Goal: Task Accomplishment & Management: Use online tool/utility

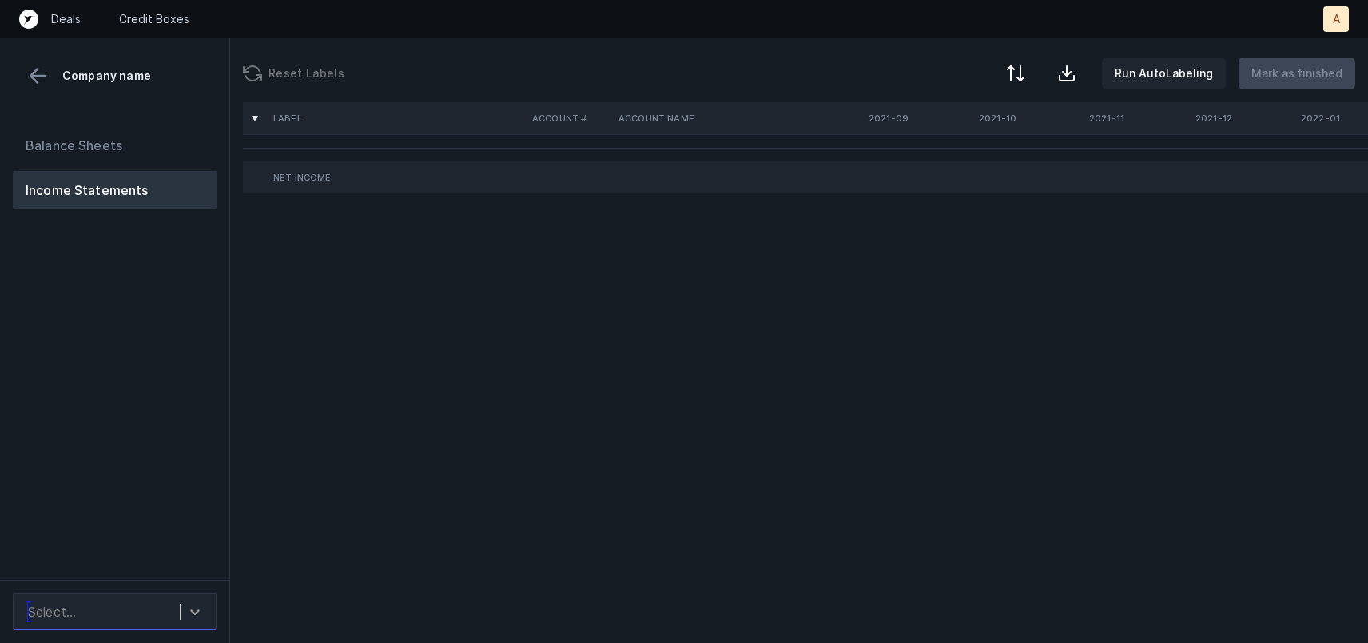
click at [194, 610] on icon at bounding box center [195, 612] width 16 height 16
click at [94, 575] on div "Quickbooks" at bounding box center [115, 568] width 204 height 32
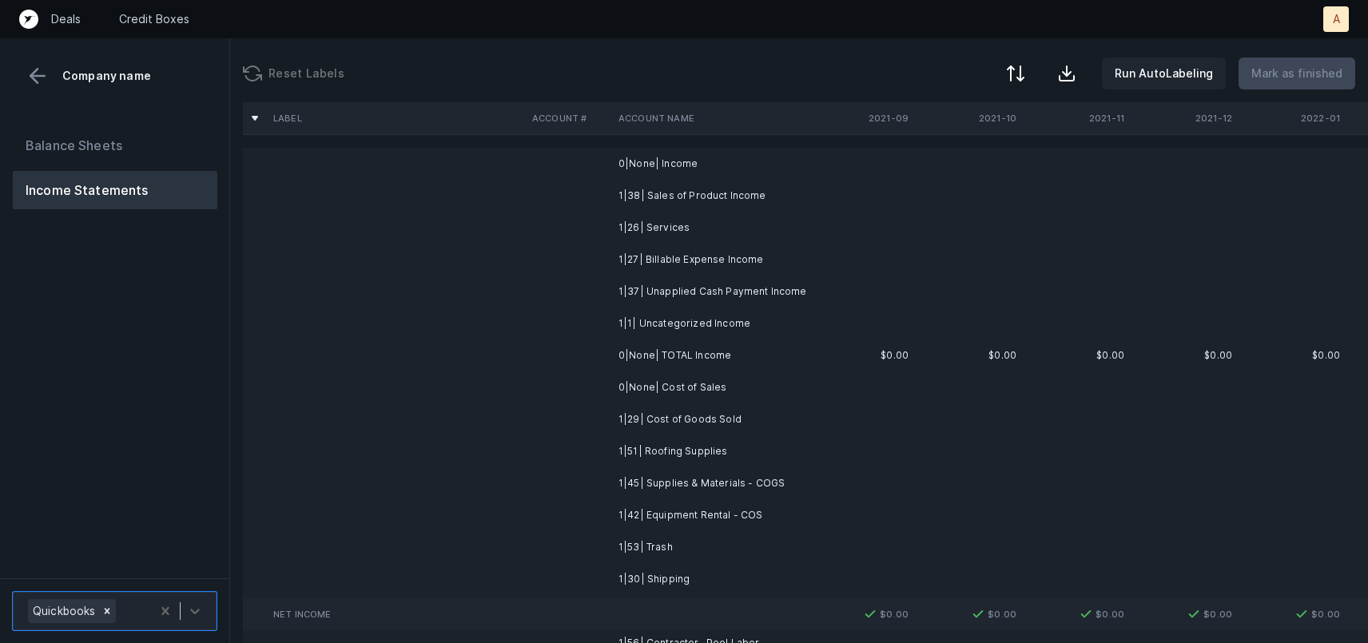
click at [406, 169] on td at bounding box center [396, 164] width 259 height 32
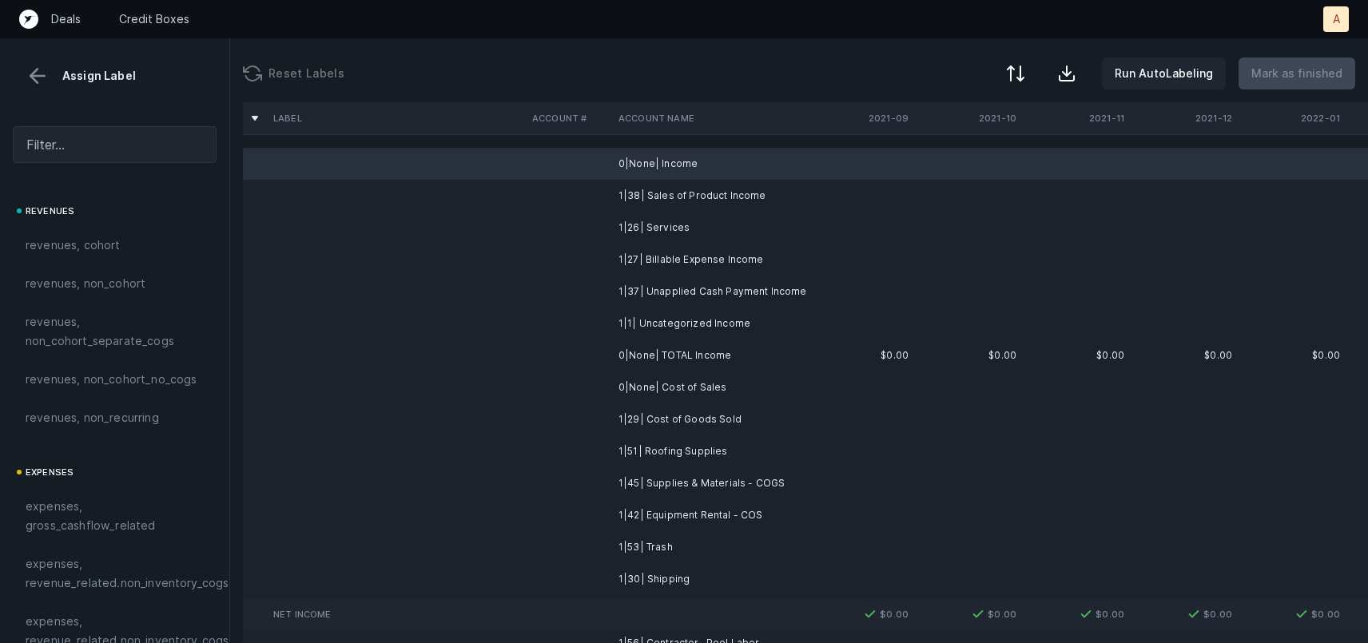
click at [467, 218] on td at bounding box center [396, 228] width 259 height 32
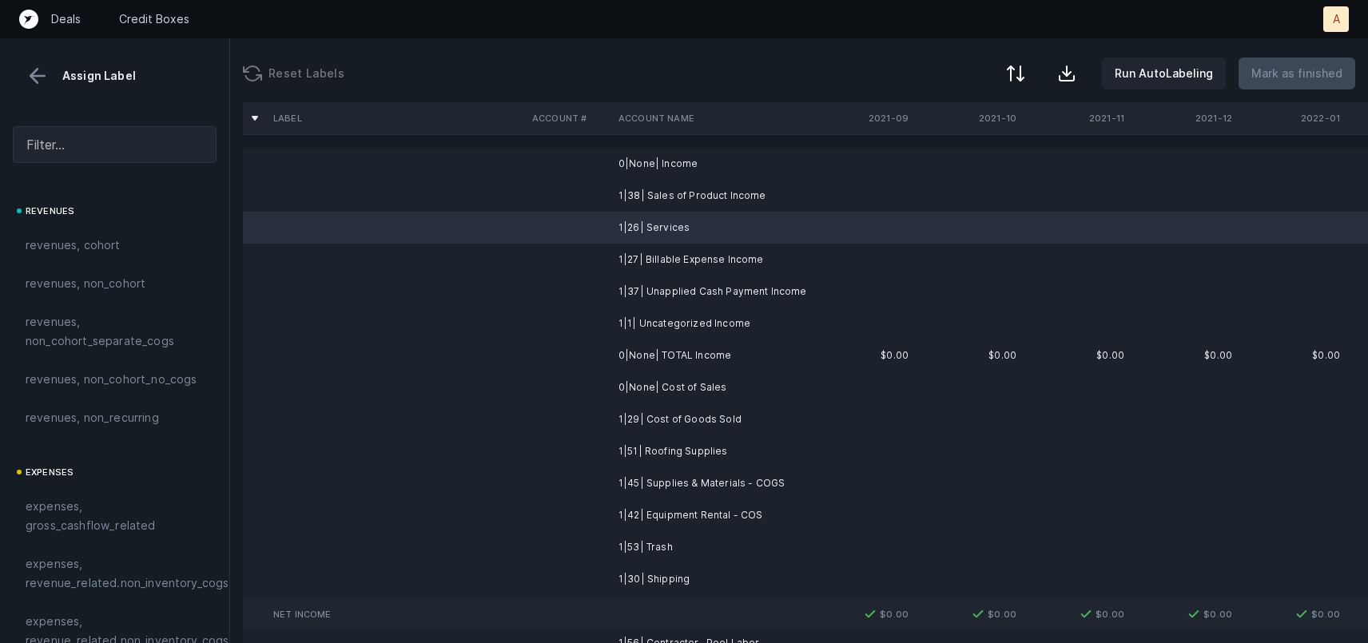
click at [467, 284] on td at bounding box center [396, 292] width 259 height 32
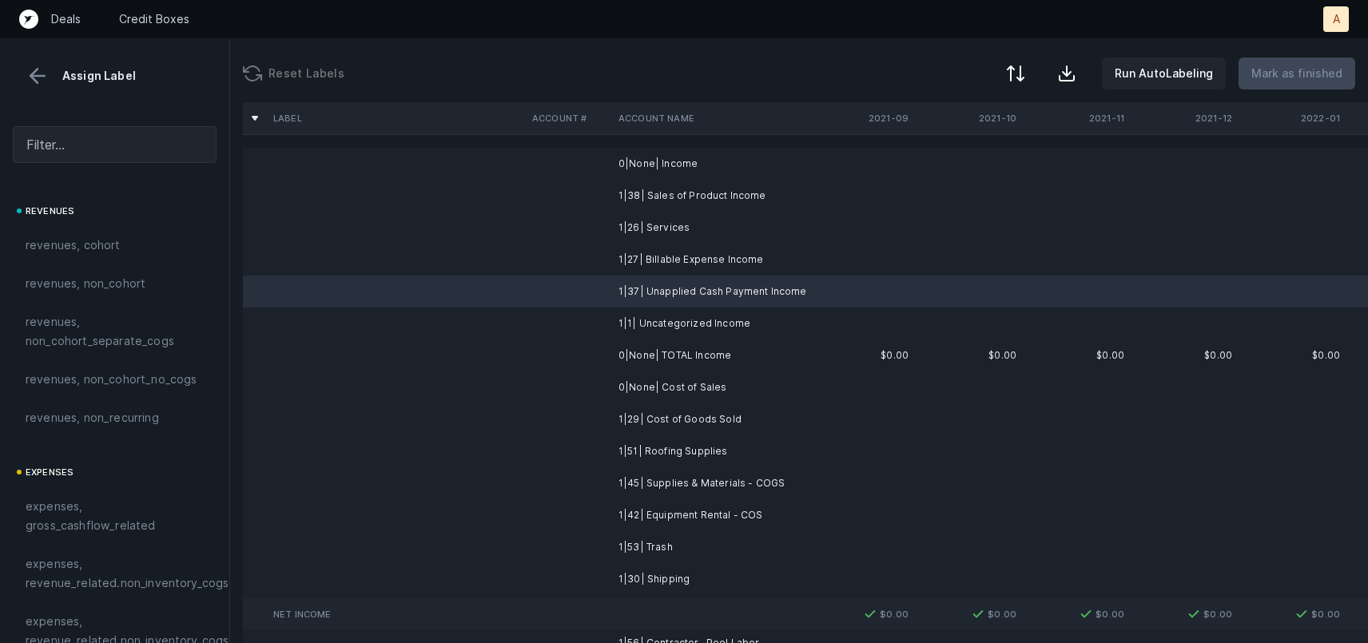
click at [462, 365] on td at bounding box center [396, 356] width 259 height 32
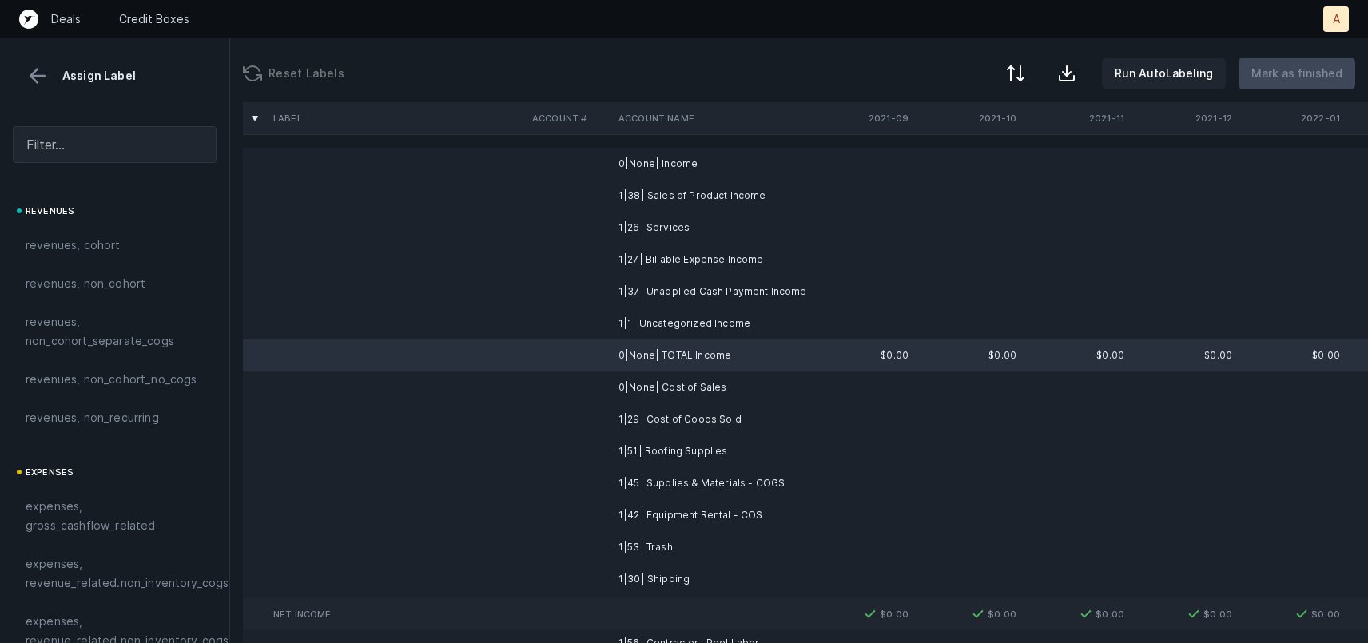
click at [491, 435] on td at bounding box center [396, 451] width 259 height 32
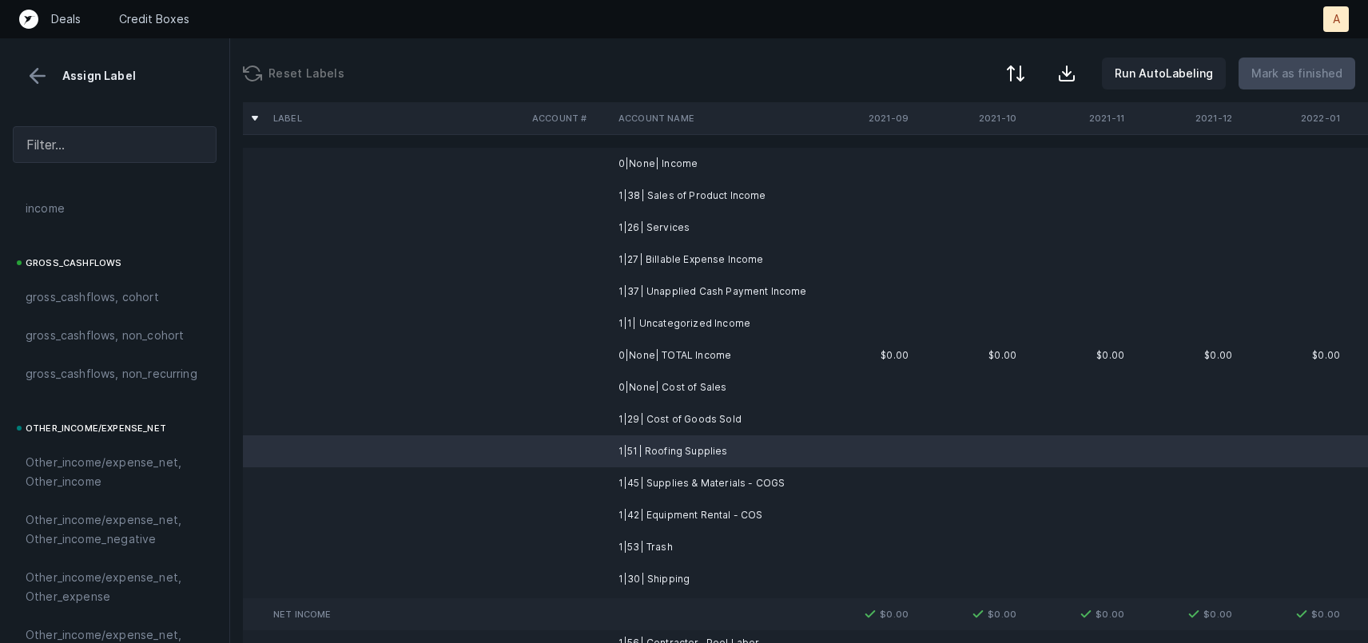
scroll to position [1684, 0]
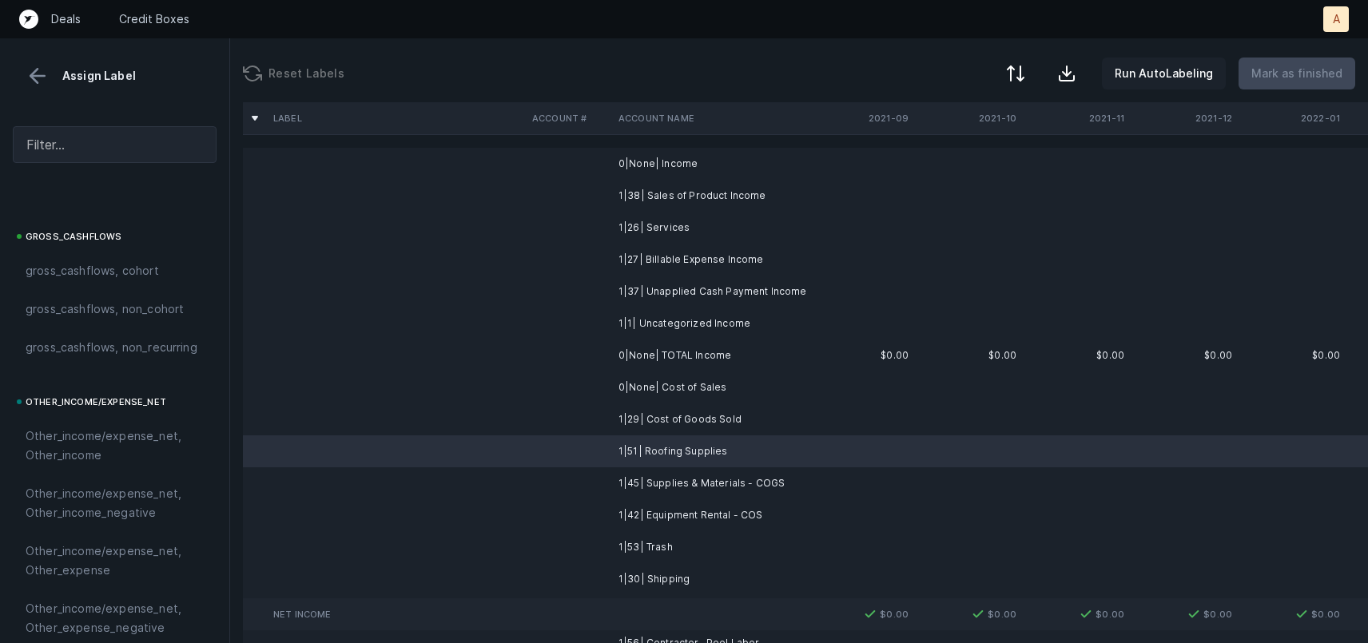
click at [1159, 73] on p "Run AutoLabeling" at bounding box center [1164, 73] width 98 height 19
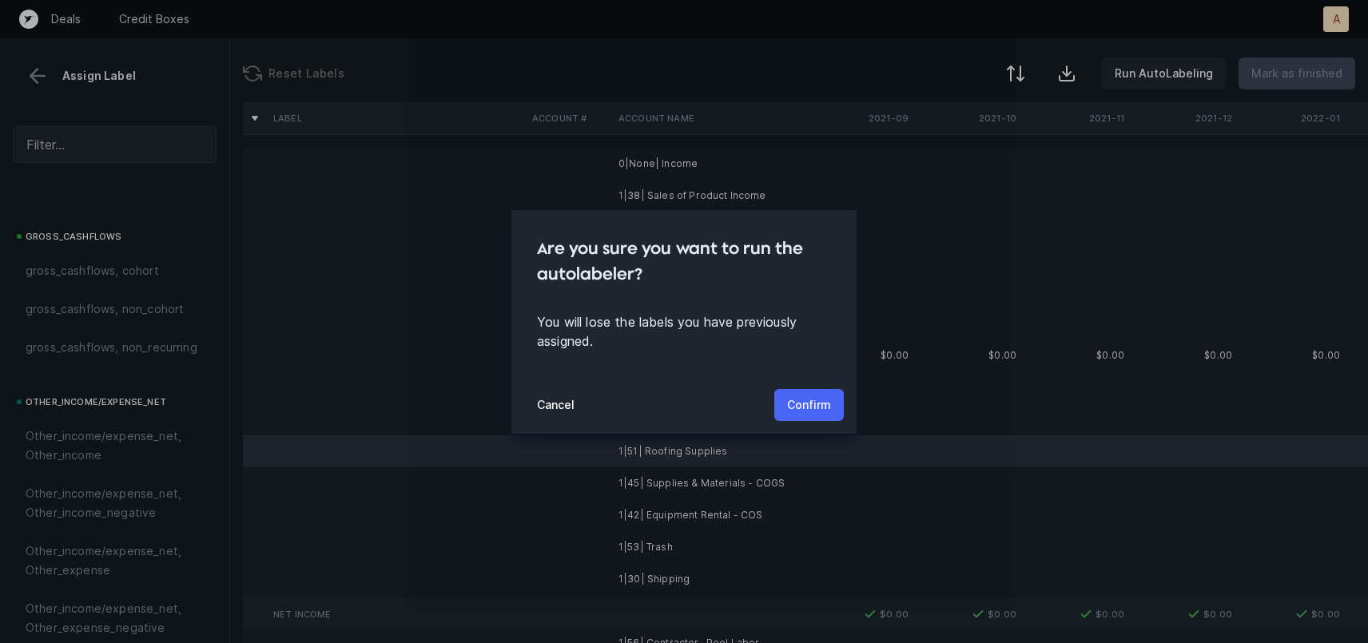
click at [796, 398] on p "Confirm" at bounding box center [809, 405] width 44 height 19
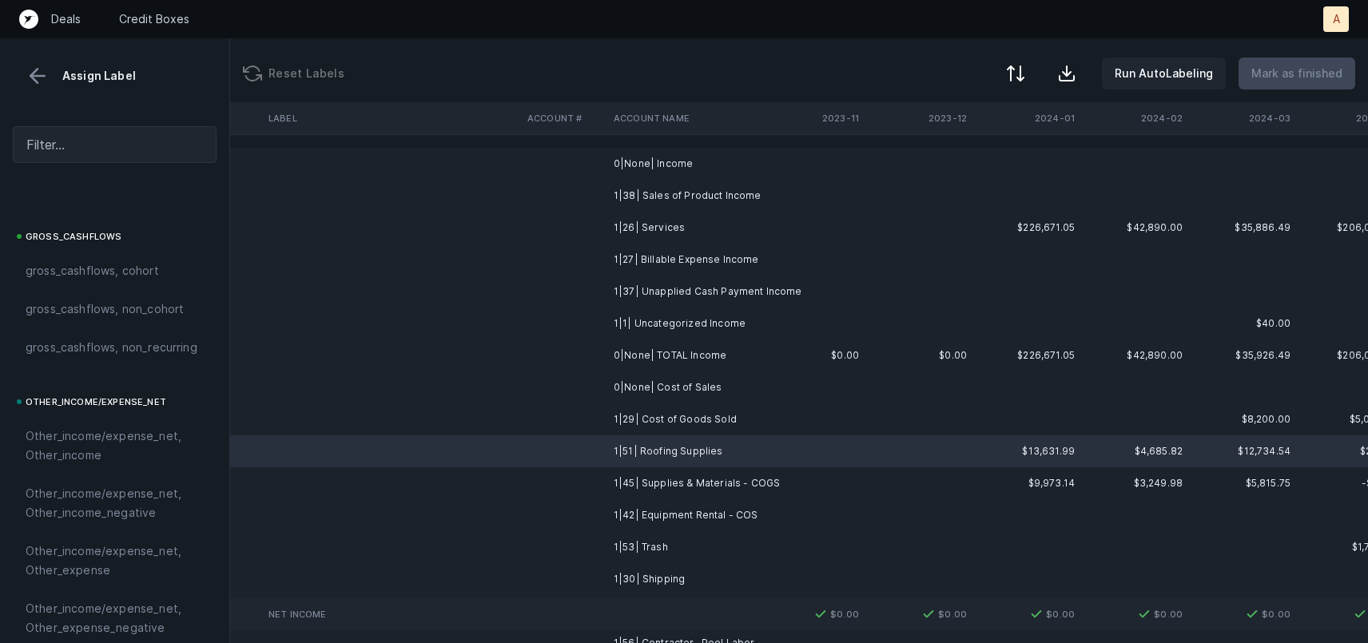
scroll to position [0, 2767]
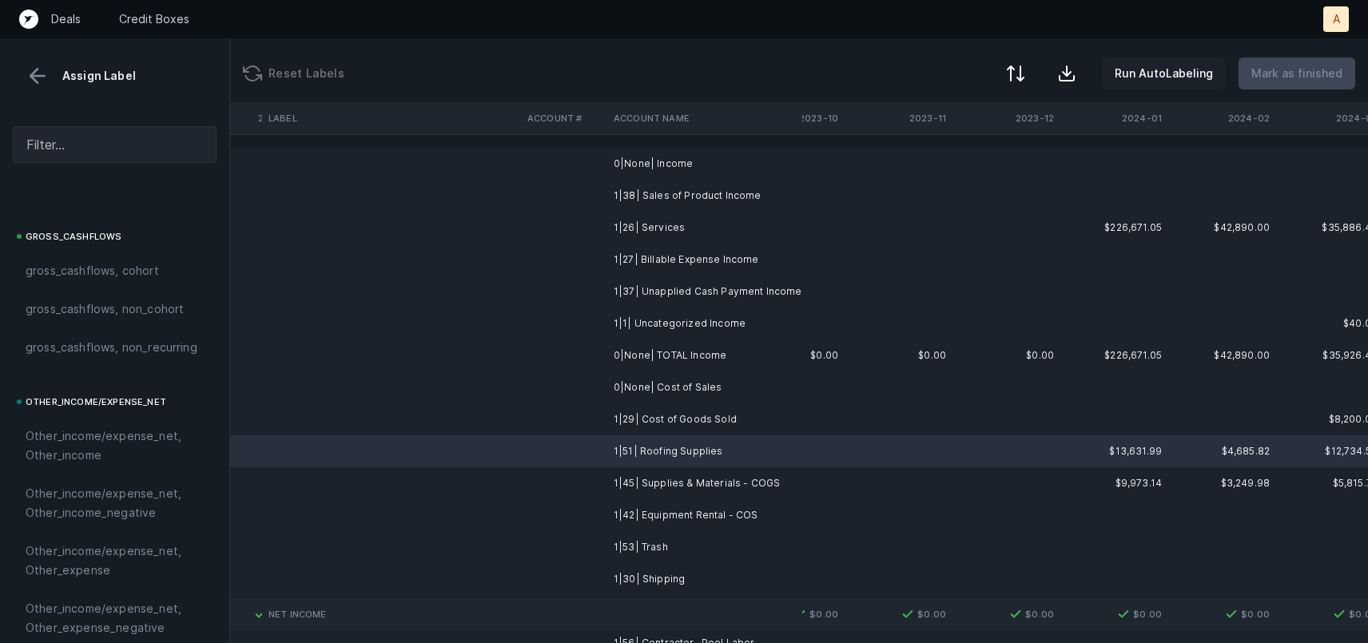
click at [1193, 82] on p "Run AutoLabeling" at bounding box center [1164, 73] width 98 height 19
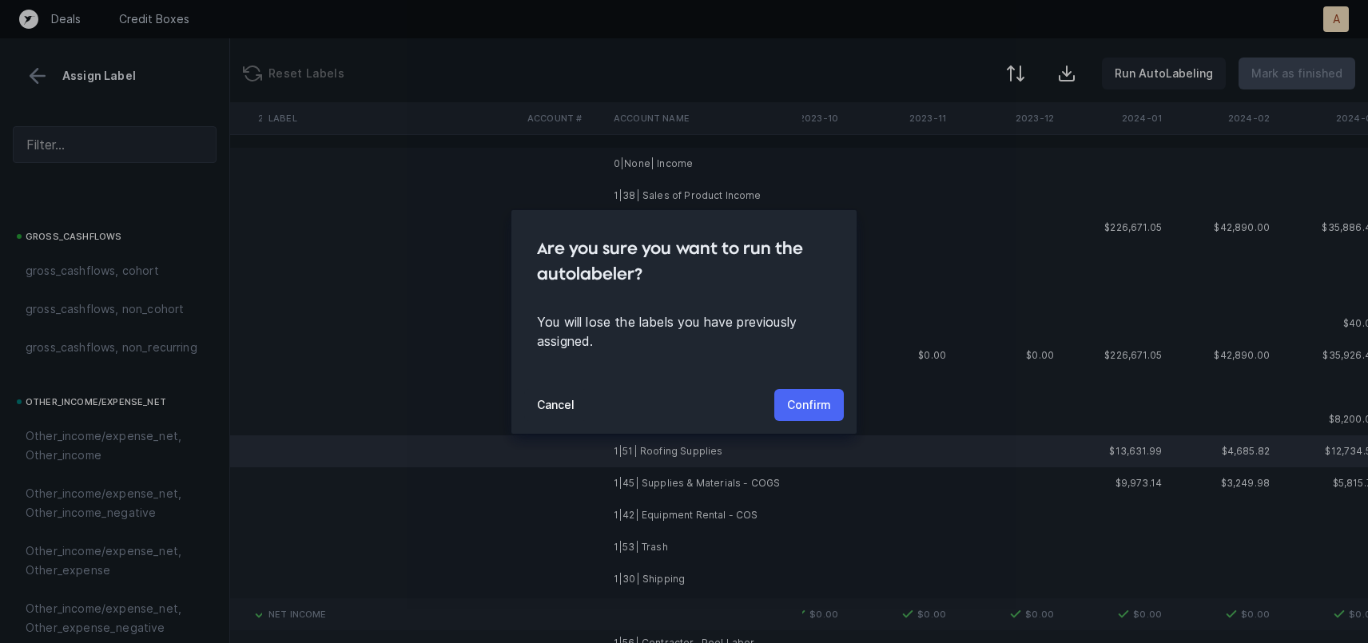
click at [833, 400] on button "Confirm" at bounding box center [809, 405] width 70 height 32
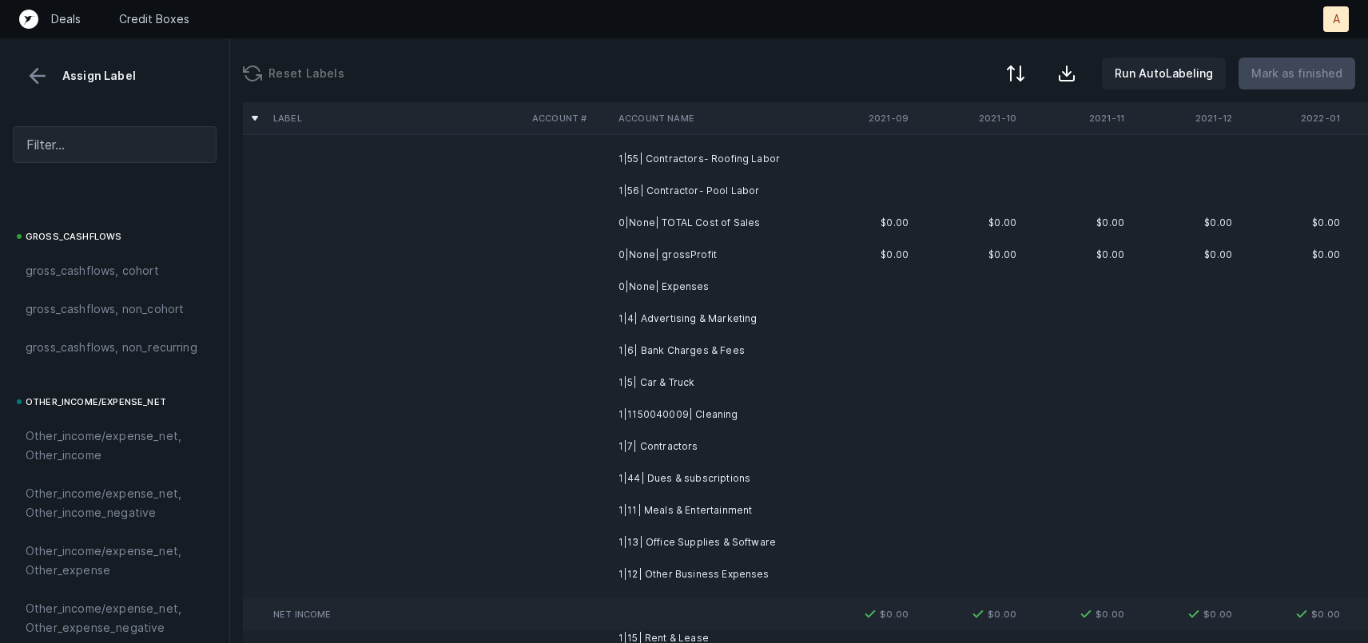
scroll to position [0, 0]
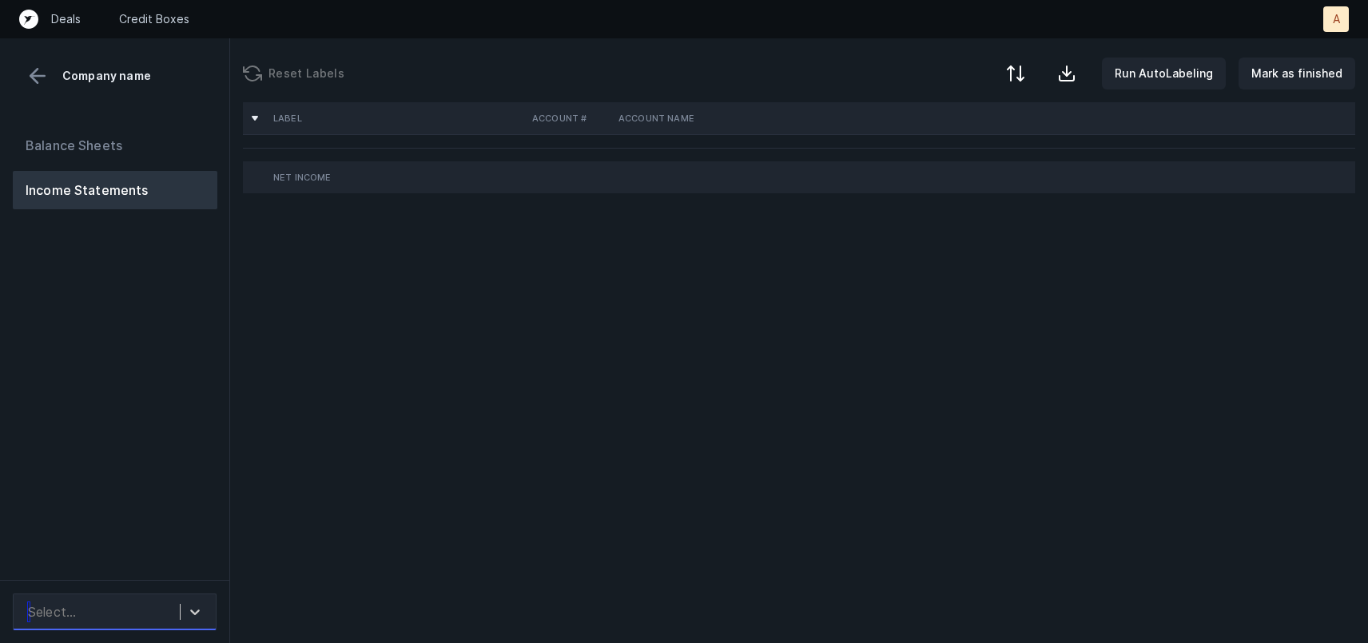
click at [172, 605] on div "Select..." at bounding box center [100, 612] width 160 height 29
click at [193, 607] on icon at bounding box center [195, 612] width 16 height 16
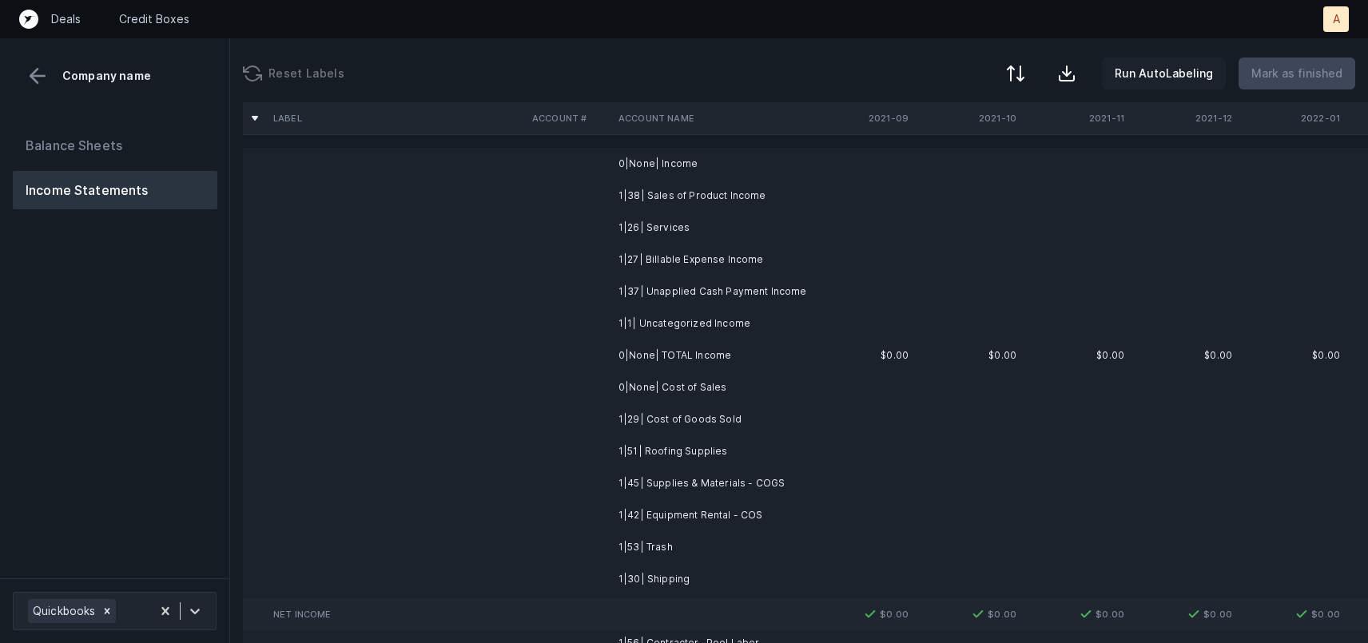
click at [1168, 68] on p "Run AutoLabeling" at bounding box center [1164, 73] width 98 height 19
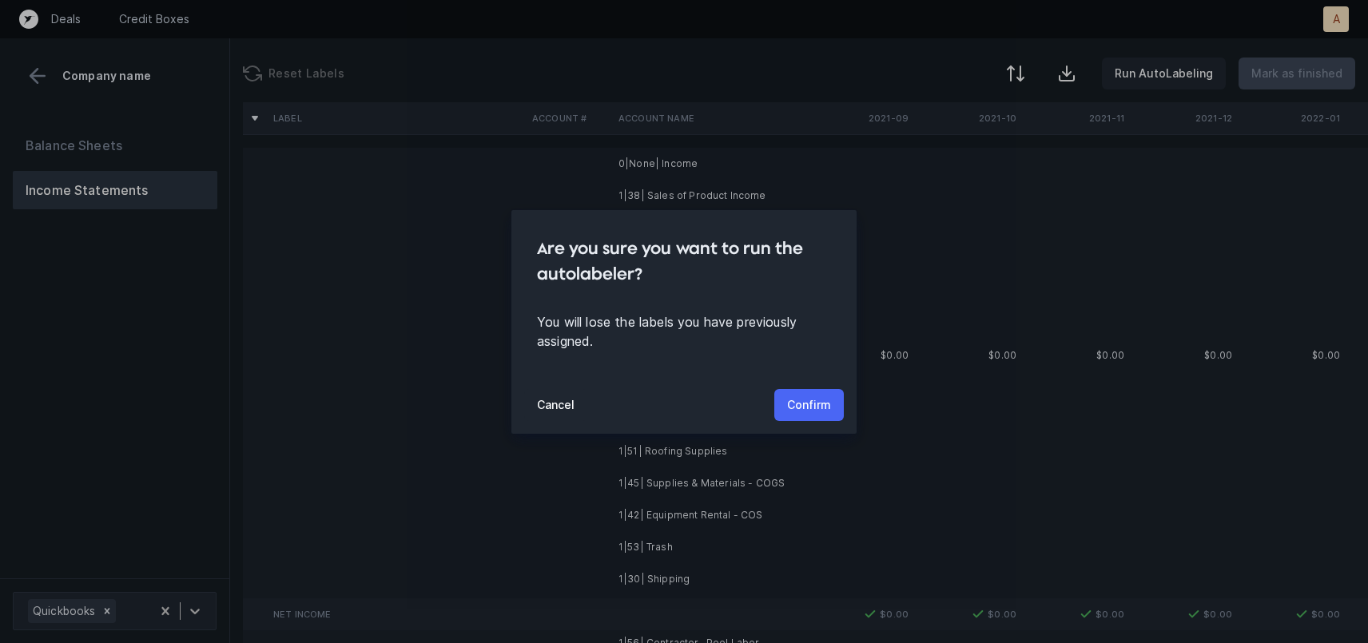
click at [791, 403] on p "Confirm" at bounding box center [809, 405] width 44 height 19
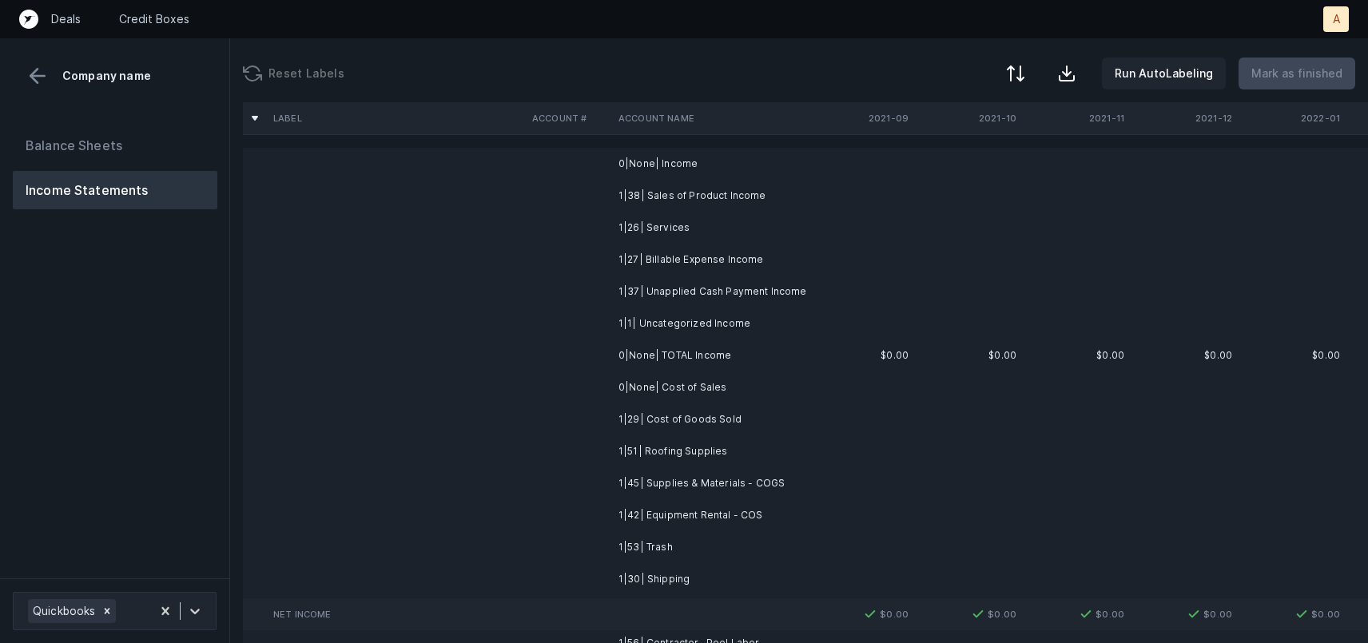
click at [903, 274] on td at bounding box center [861, 260] width 108 height 32
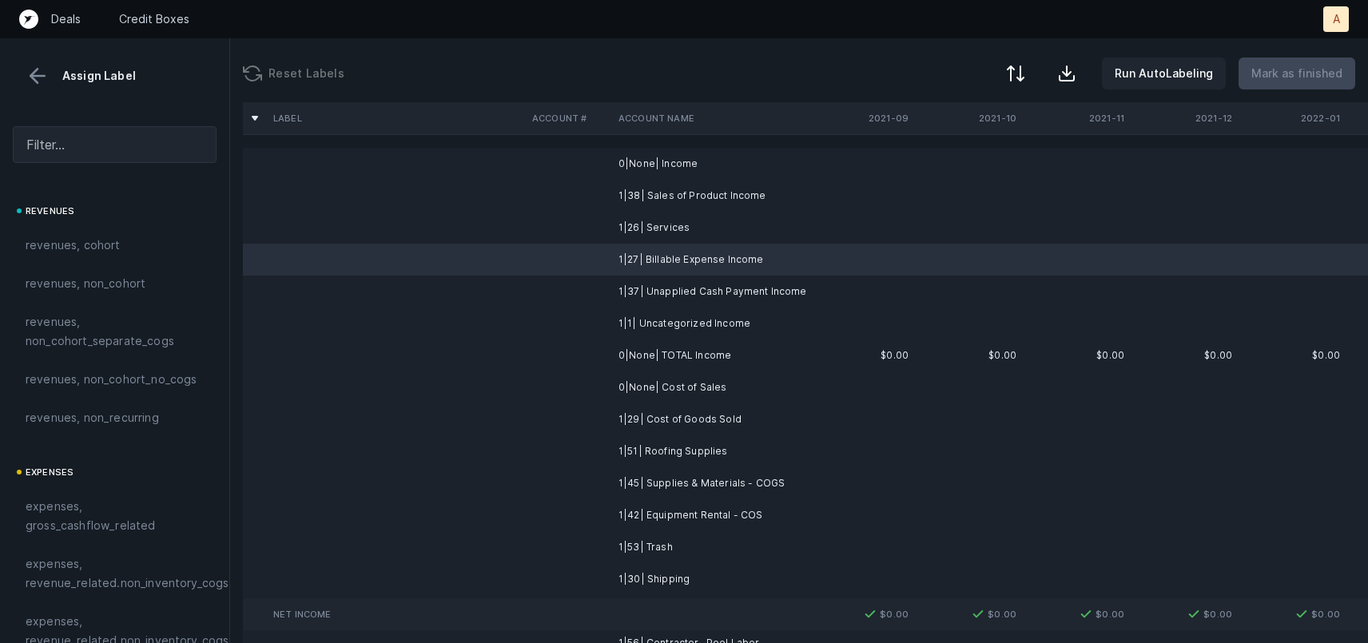
click at [881, 219] on td at bounding box center [861, 228] width 108 height 32
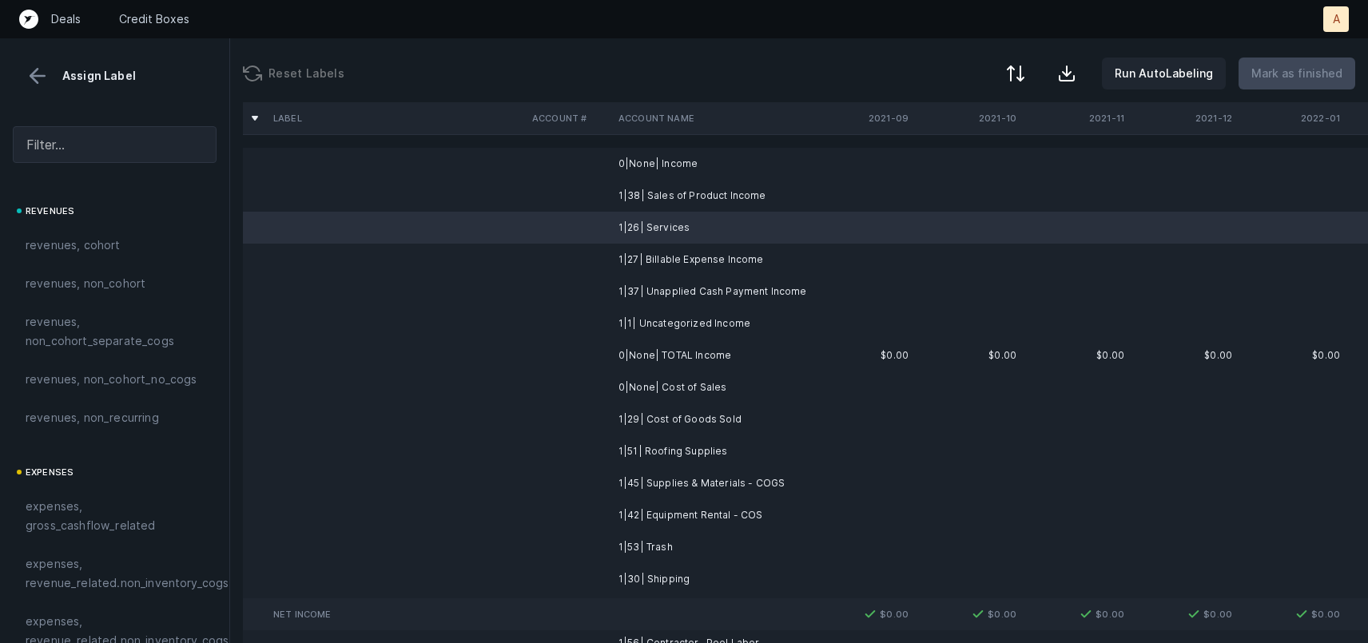
click at [865, 181] on td at bounding box center [861, 196] width 108 height 32
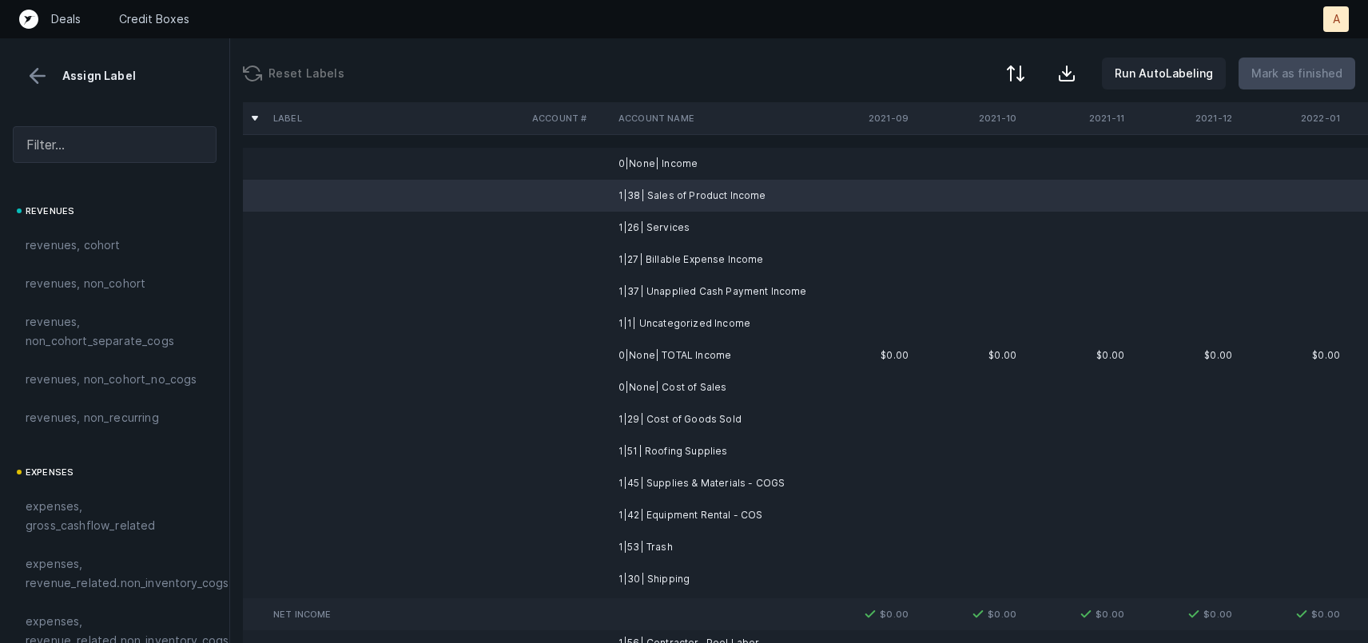
click at [730, 161] on td "0|None| Income" at bounding box center [709, 164] width 195 height 32
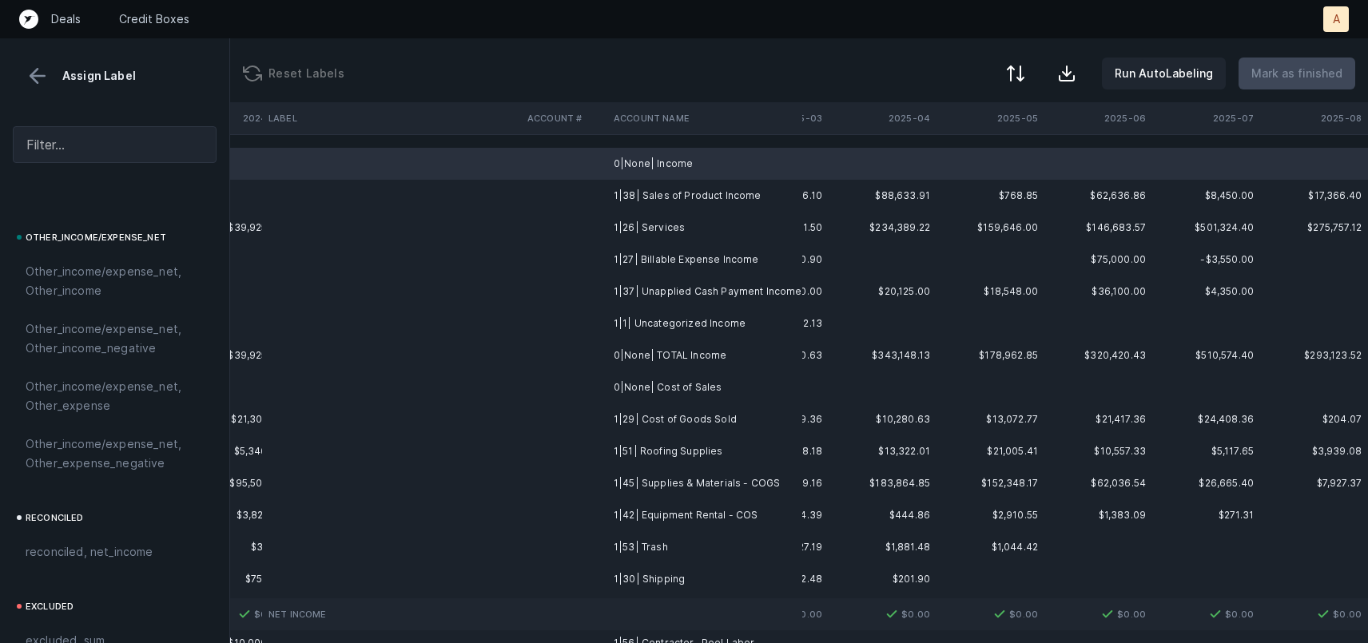
scroll to position [1996, 0]
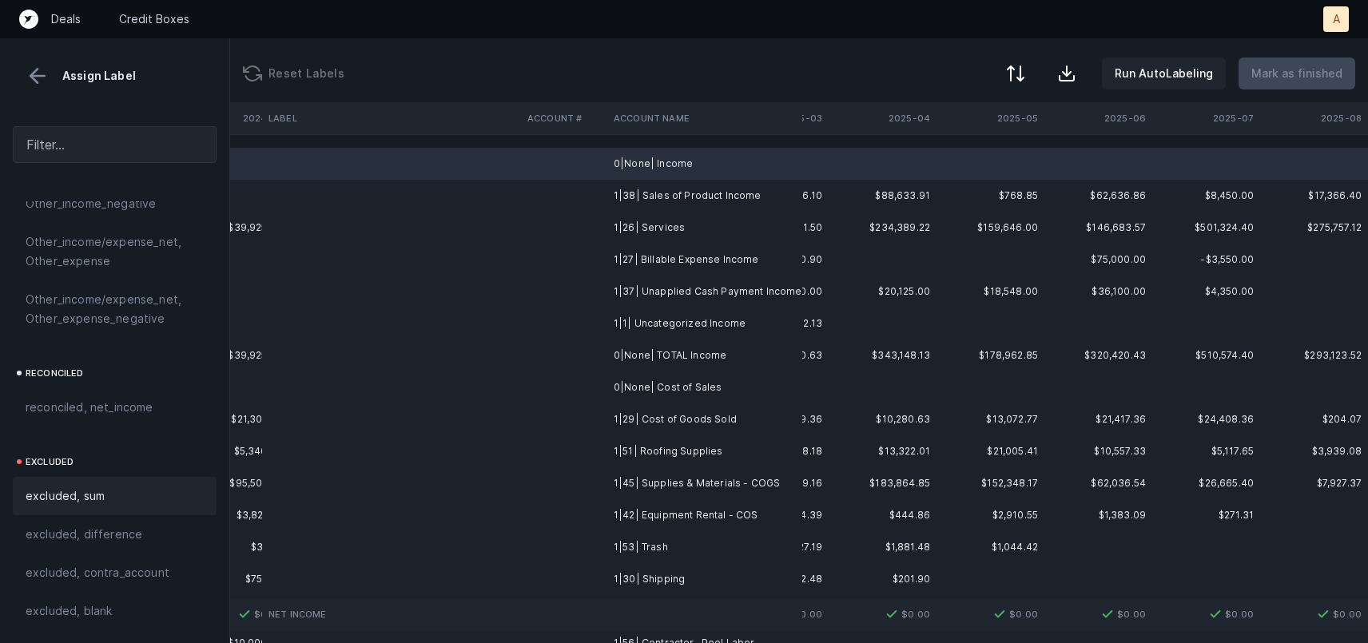
click at [98, 497] on span "excluded, sum" at bounding box center [65, 496] width 79 height 19
click at [117, 609] on div "excluded, blank" at bounding box center [115, 611] width 178 height 19
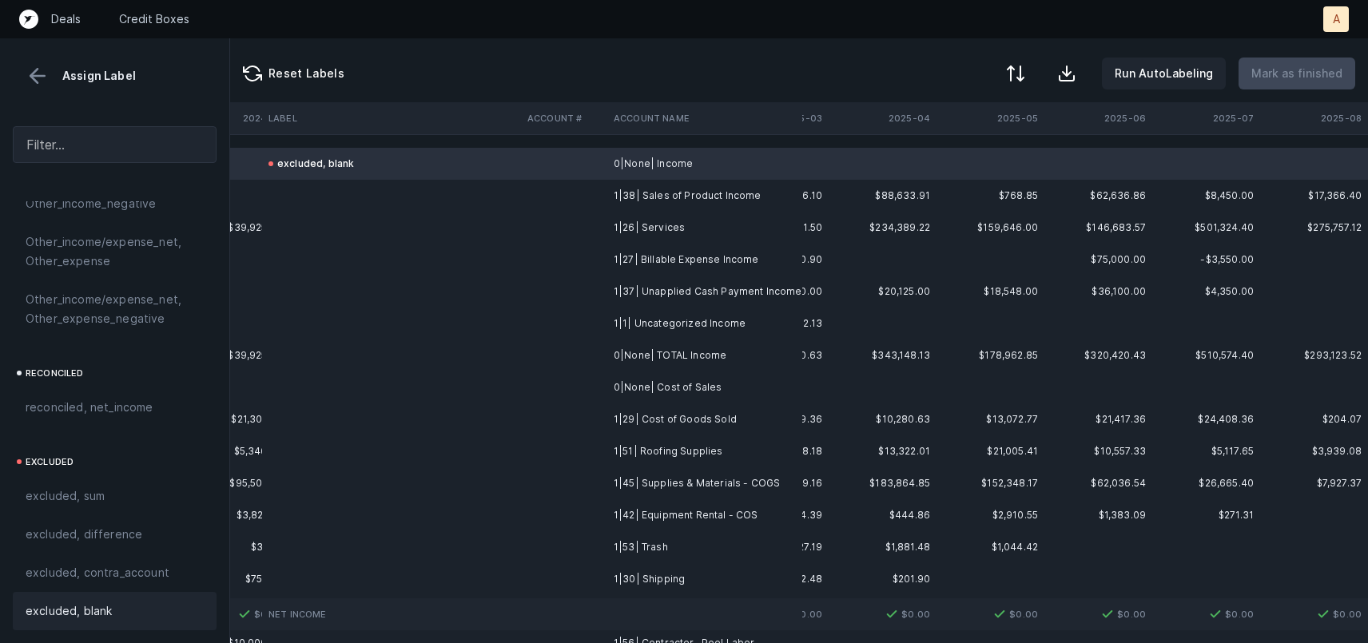
click at [735, 205] on td "1|38| Sales of Product Income" at bounding box center [704, 196] width 195 height 32
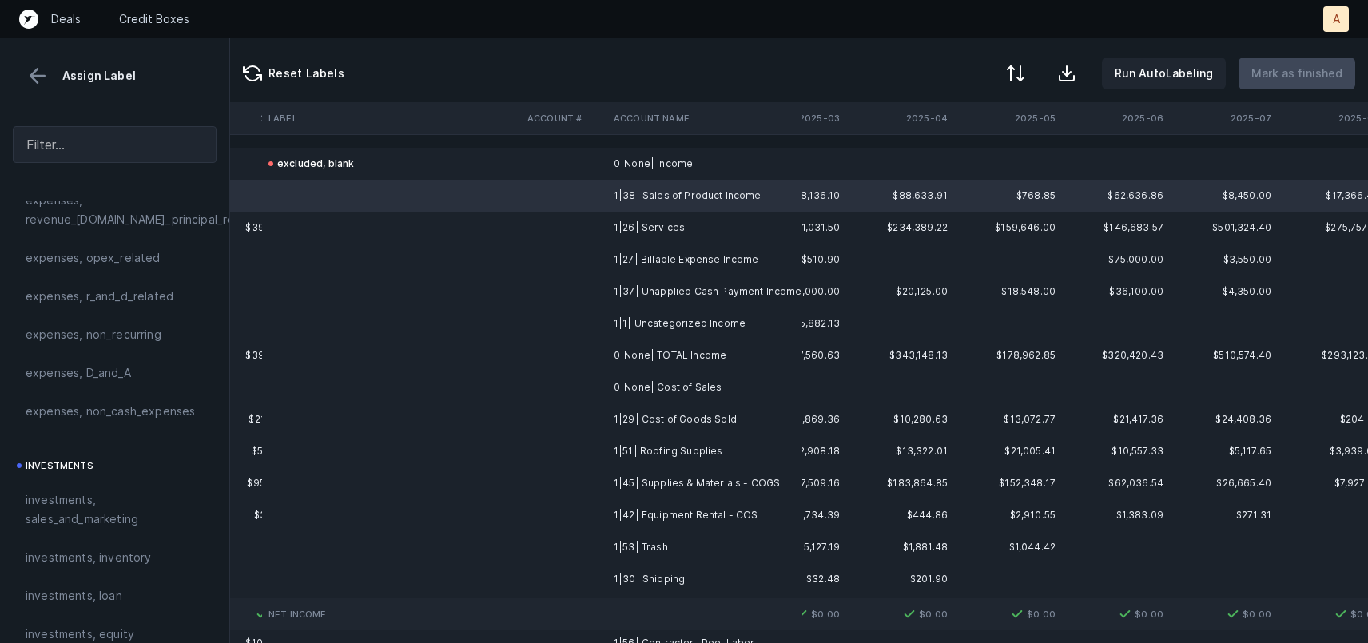
scroll to position [0, 0]
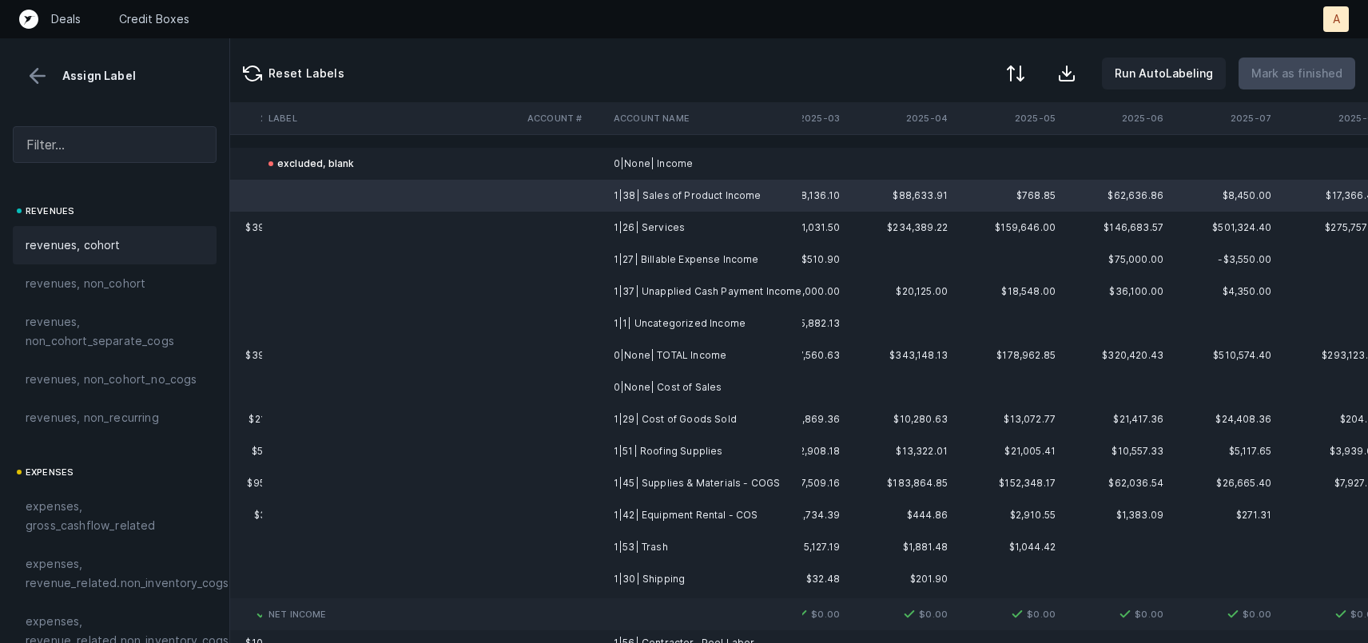
click at [82, 242] on span "revenues, cohort" at bounding box center [73, 245] width 95 height 19
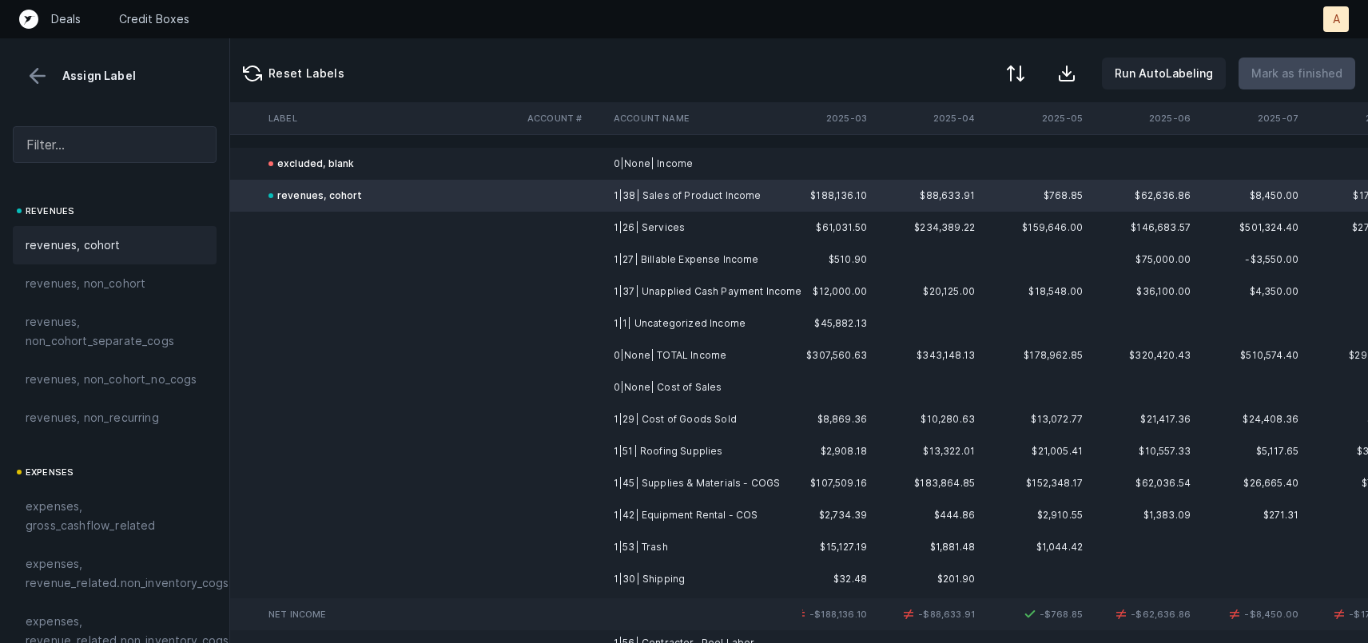
scroll to position [0, 4566]
click at [80, 243] on span "revenues, cohort" at bounding box center [73, 245] width 95 height 19
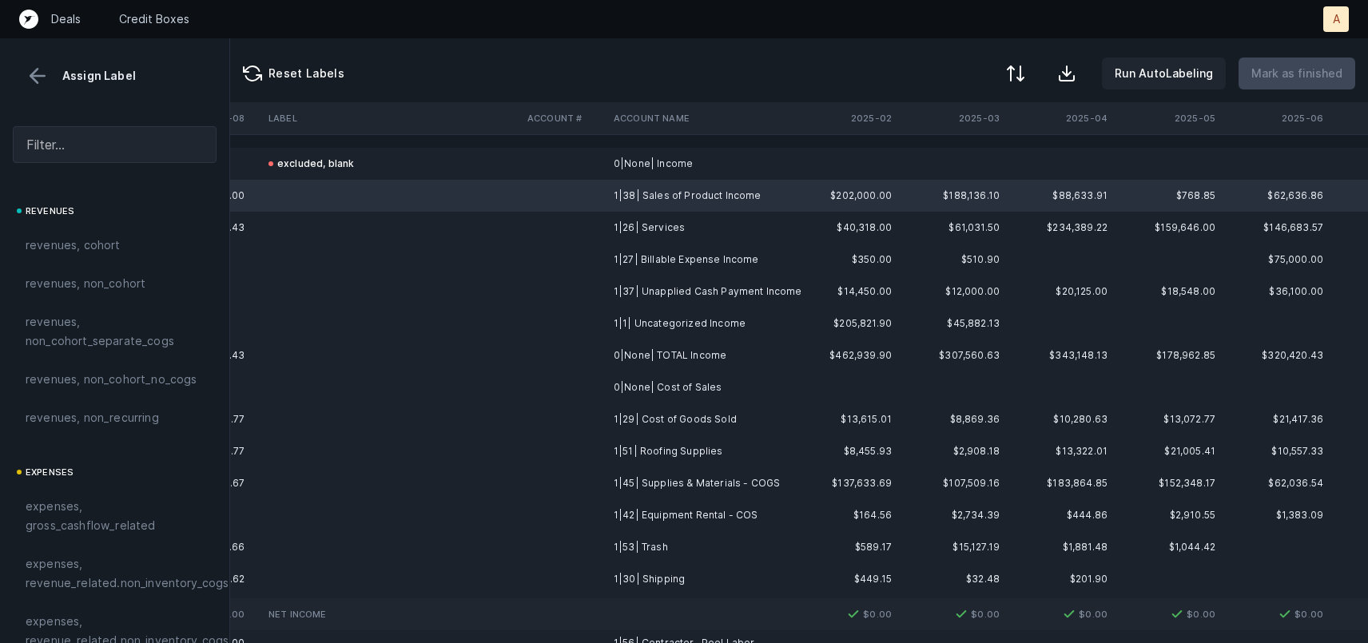
scroll to position [0, 4602]
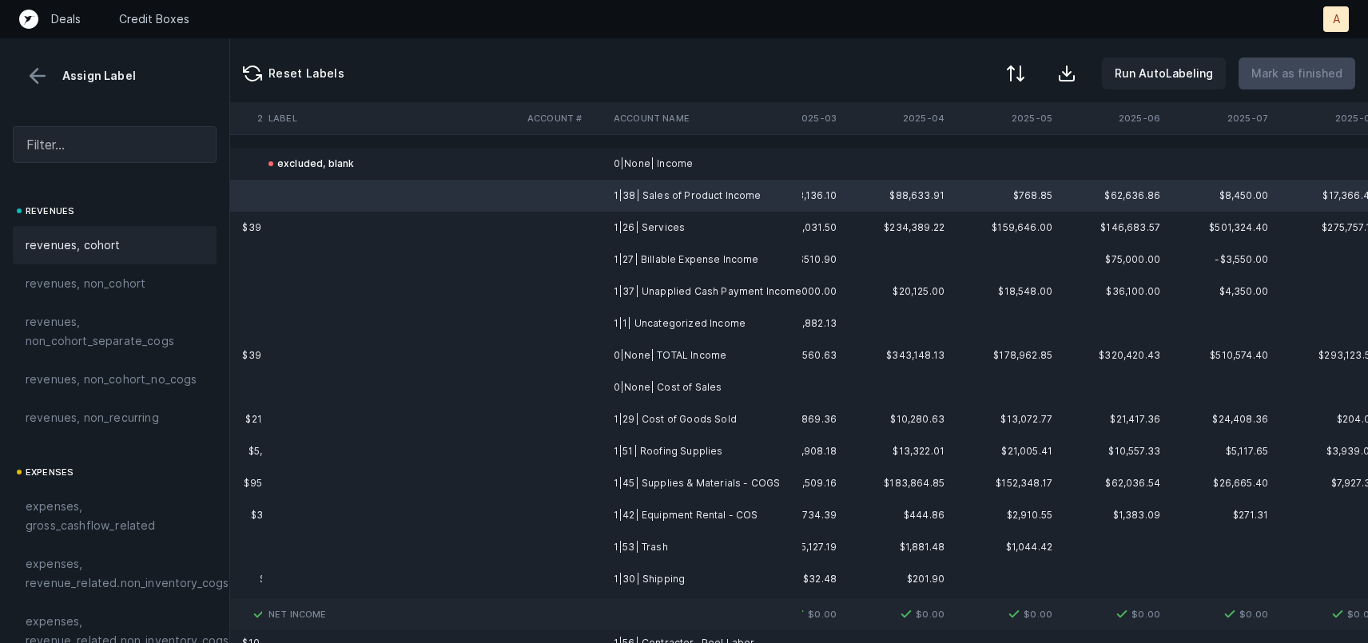
click at [91, 251] on span "revenues, cohort" at bounding box center [73, 245] width 95 height 19
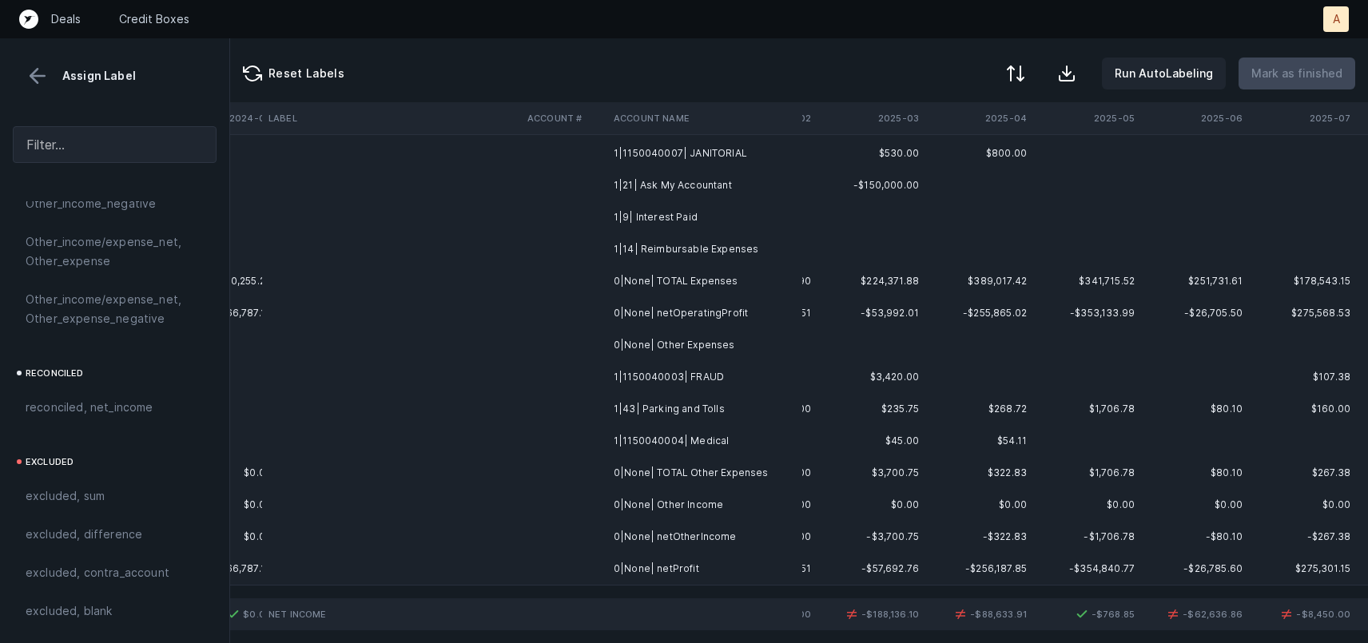
scroll to position [1449, 4617]
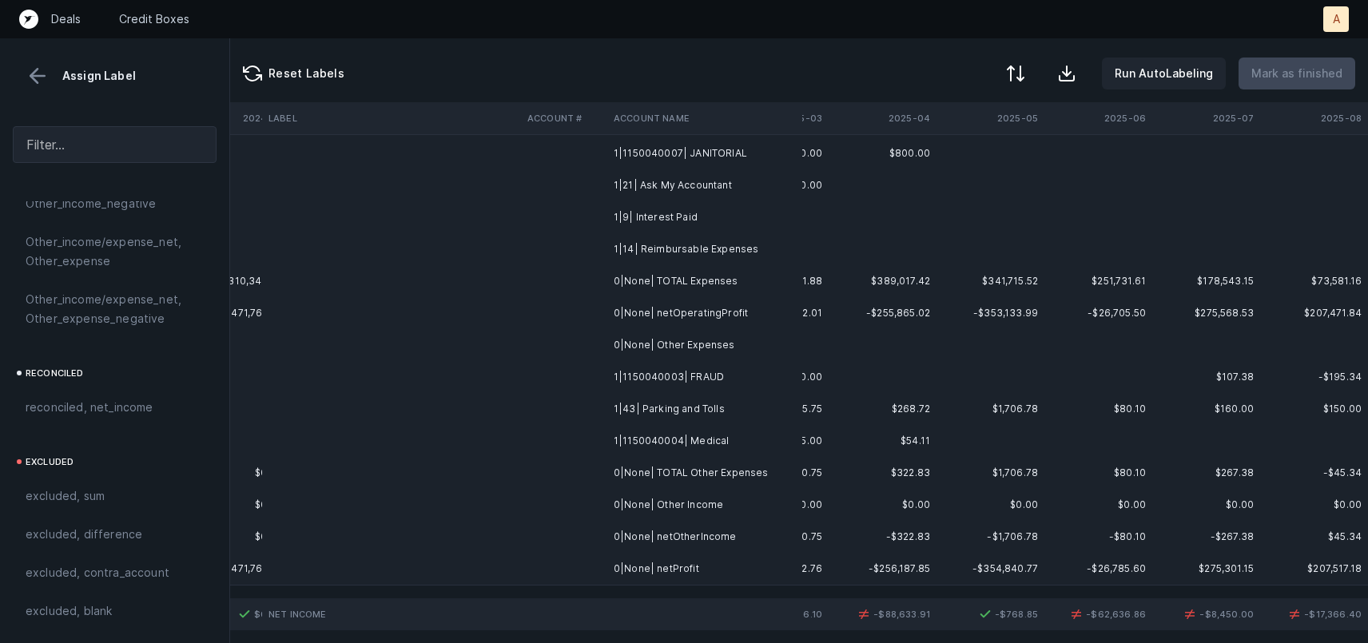
click at [991, 567] on td "-$354,840.77" at bounding box center [990, 569] width 108 height 32
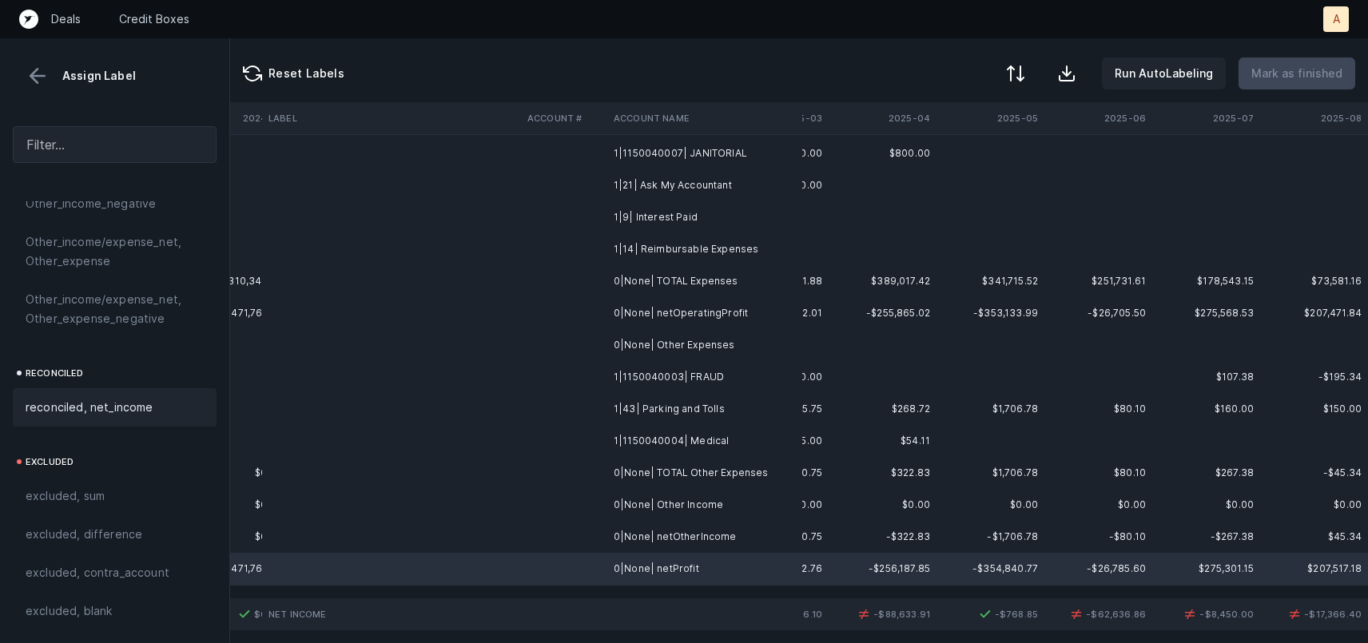
click at [74, 400] on span "reconciled, net_income" at bounding box center [90, 407] width 128 height 19
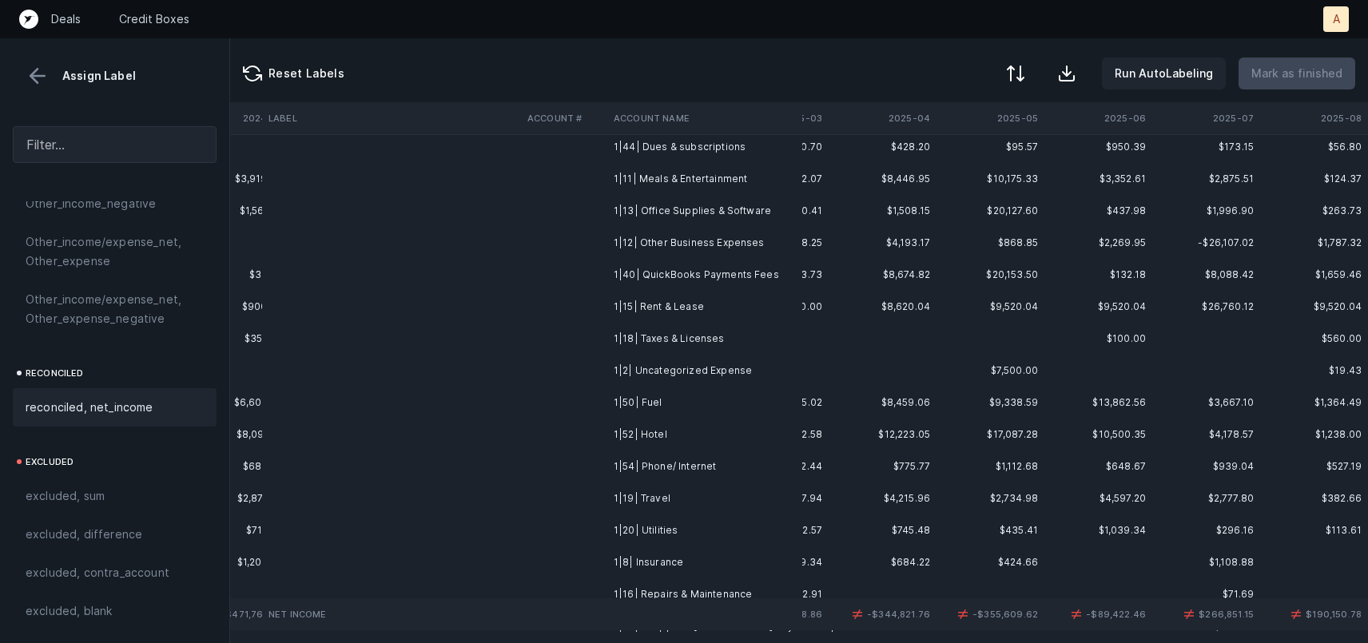
scroll to position [710, 4617]
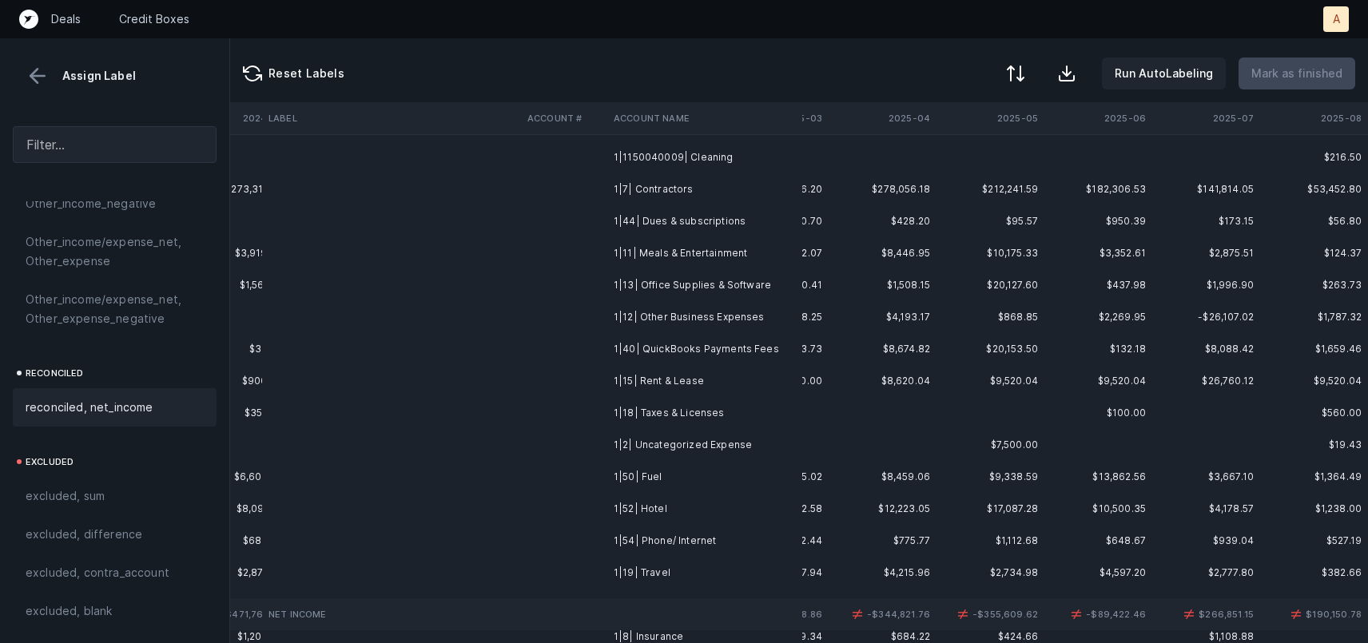
click at [38, 79] on button at bounding box center [38, 76] width 24 height 24
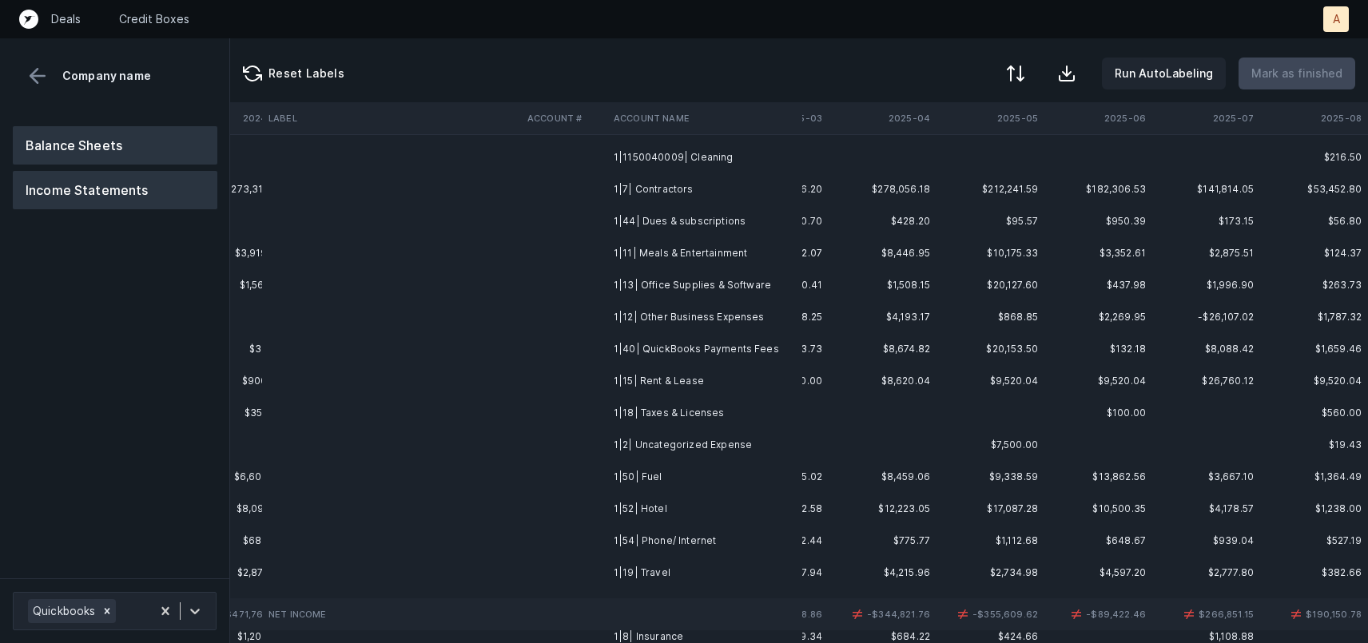
click at [62, 142] on button "Balance Sheets" at bounding box center [115, 145] width 205 height 38
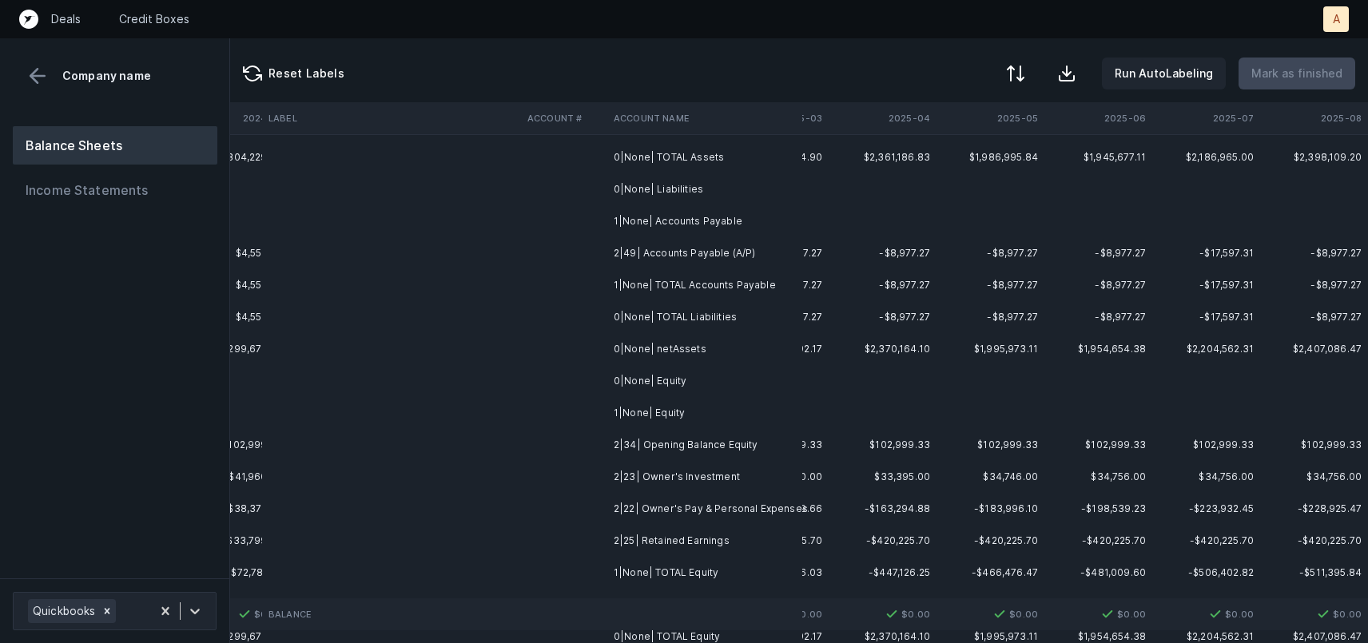
click at [99, 209] on div "Balance Sheets Income Statements" at bounding box center [115, 345] width 230 height 465
click at [97, 198] on button "Income Statements" at bounding box center [115, 190] width 205 height 38
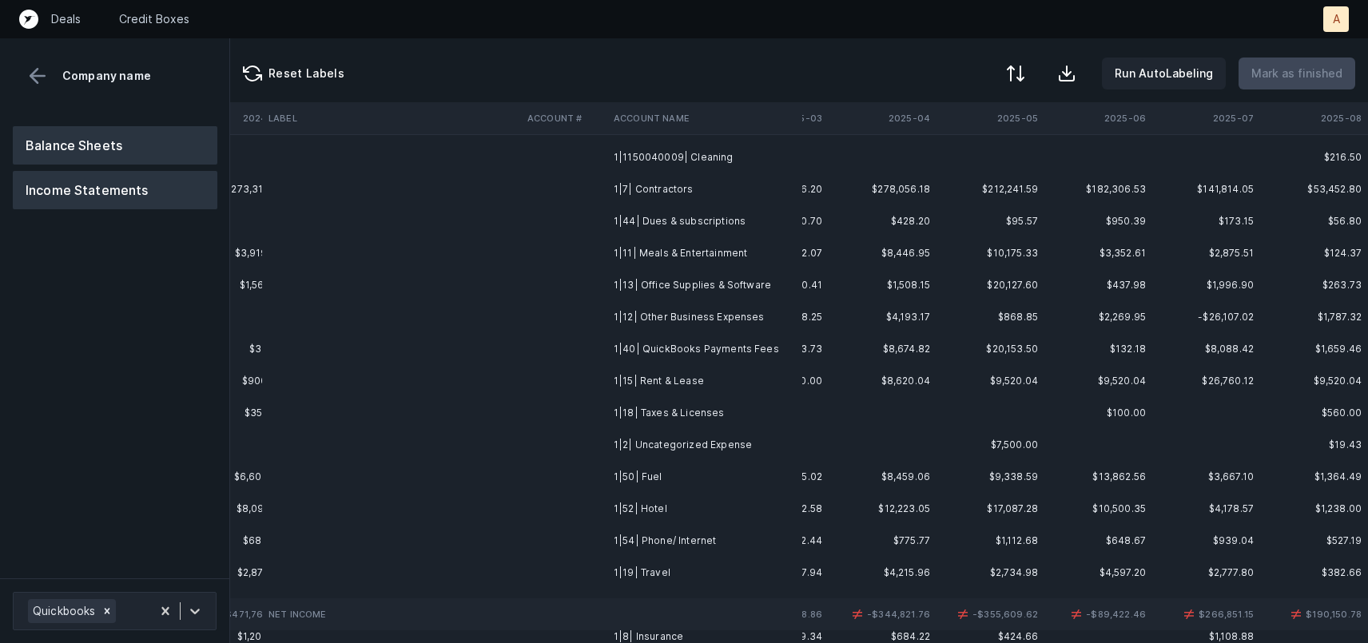
click at [104, 156] on button "Balance Sheets" at bounding box center [115, 145] width 205 height 38
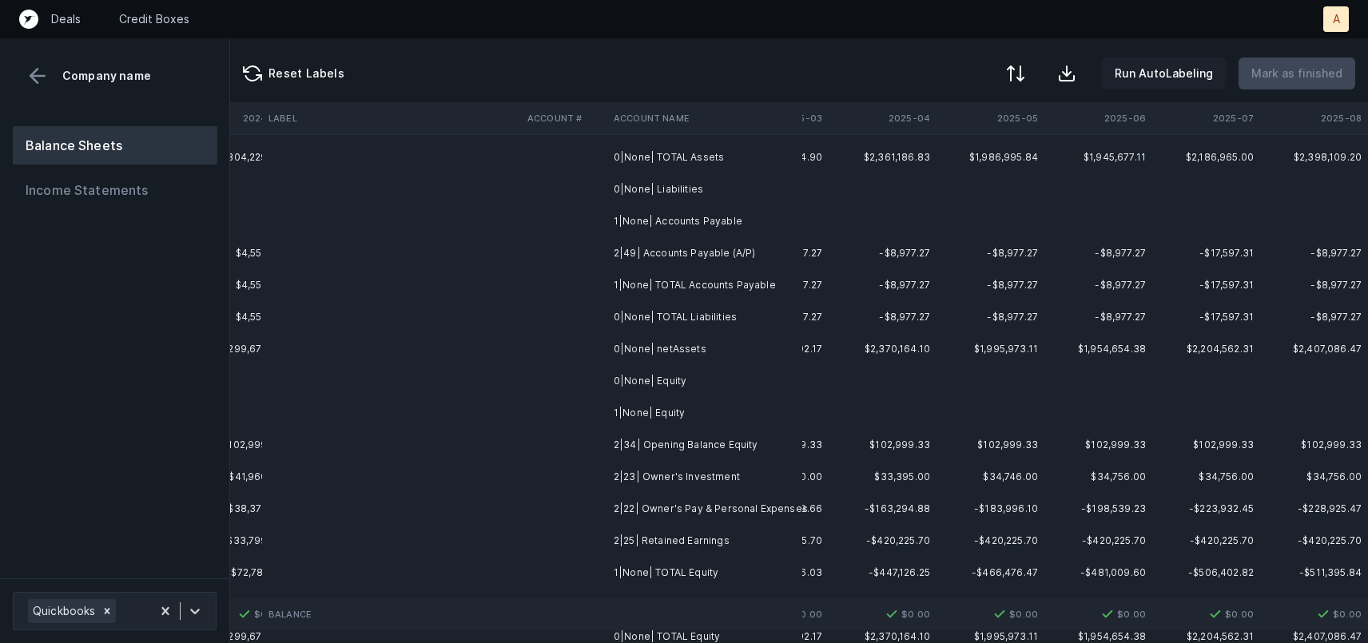
click at [1167, 87] on button "Run AutoLabeling" at bounding box center [1164, 74] width 124 height 32
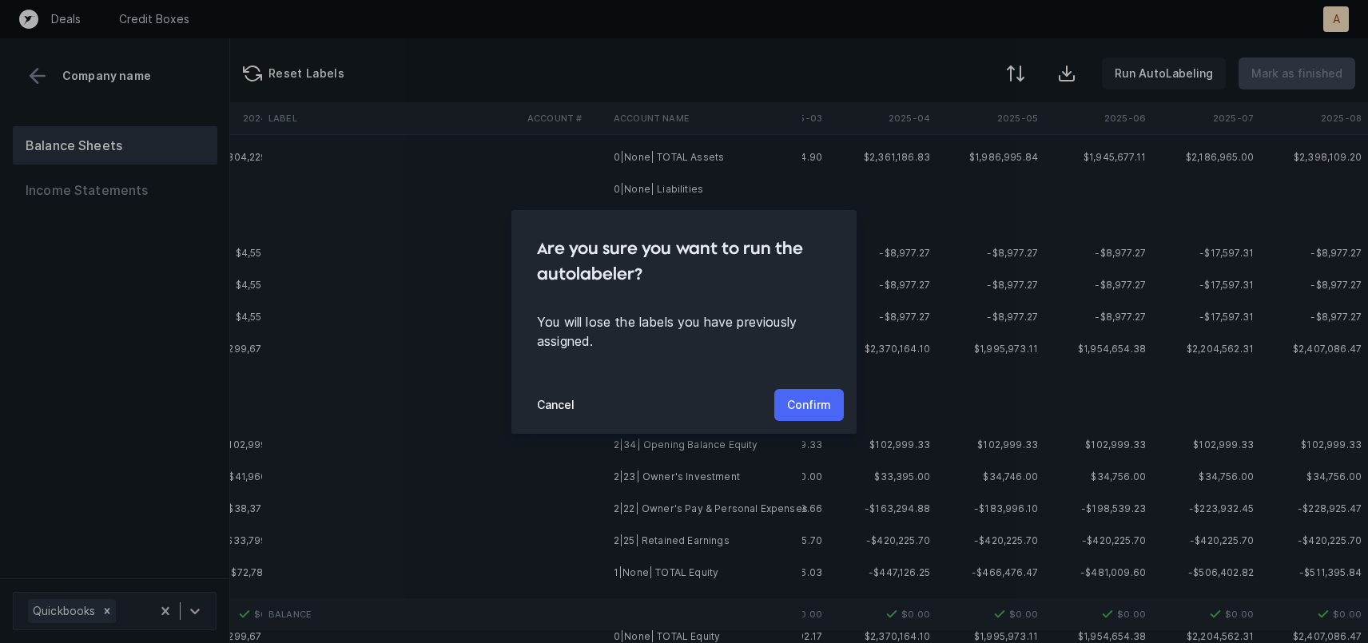
click at [826, 403] on p "Confirm" at bounding box center [809, 405] width 44 height 19
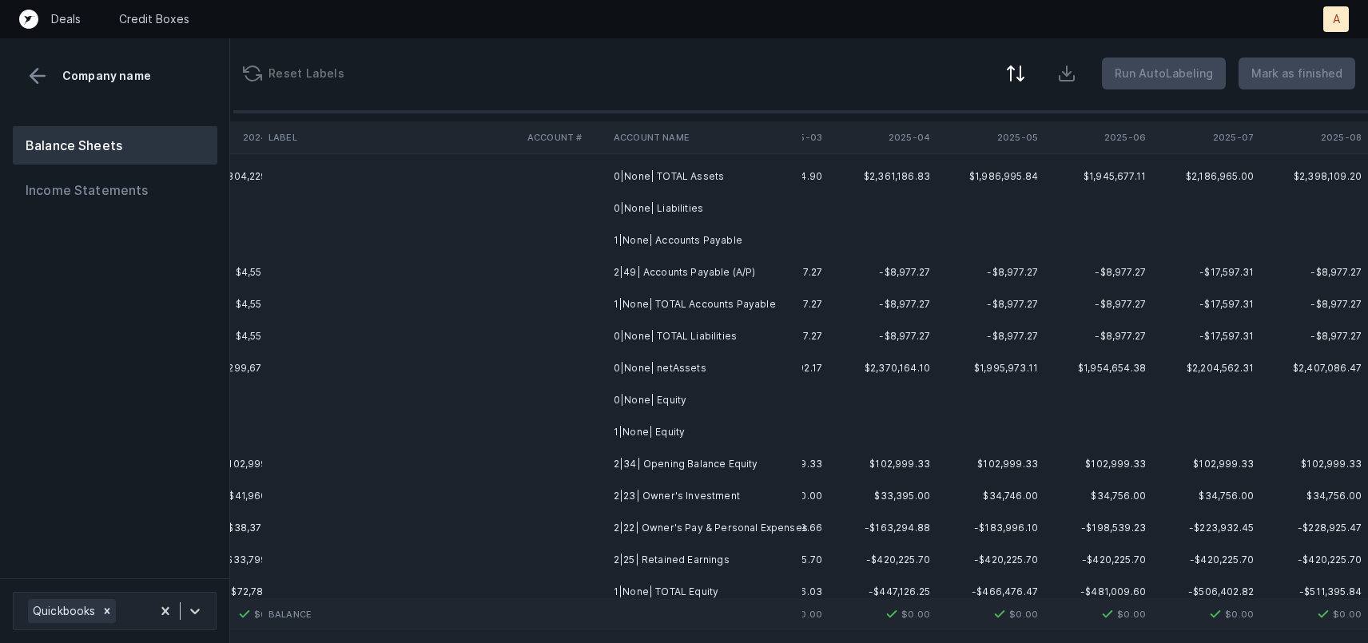
click at [404, 288] on td at bounding box center [391, 272] width 259 height 32
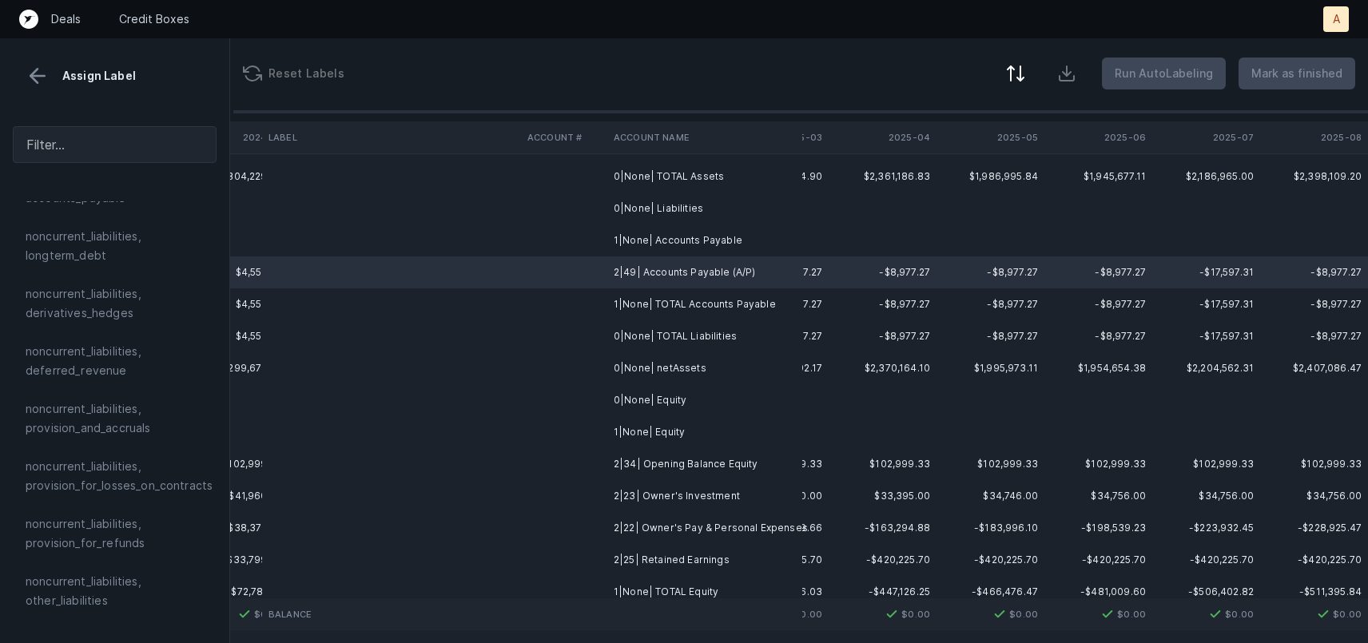
scroll to position [1939, 0]
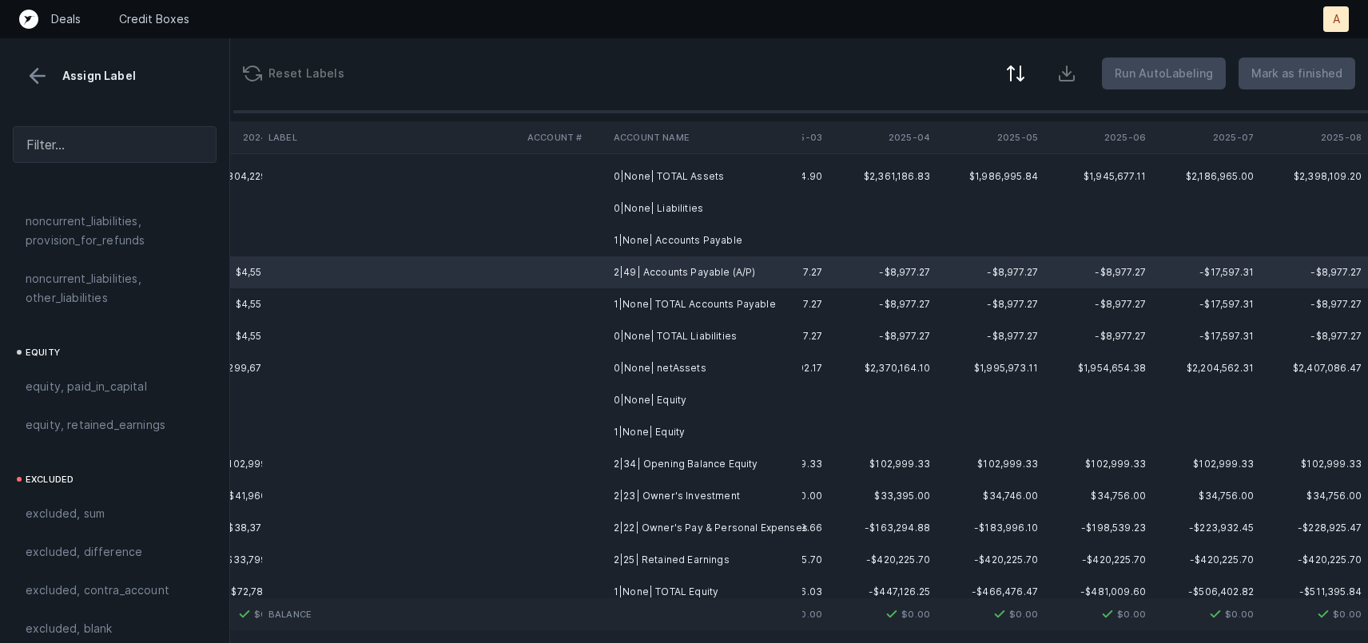
click at [670, 184] on td "0|None| TOTAL Assets" at bounding box center [704, 177] width 195 height 32
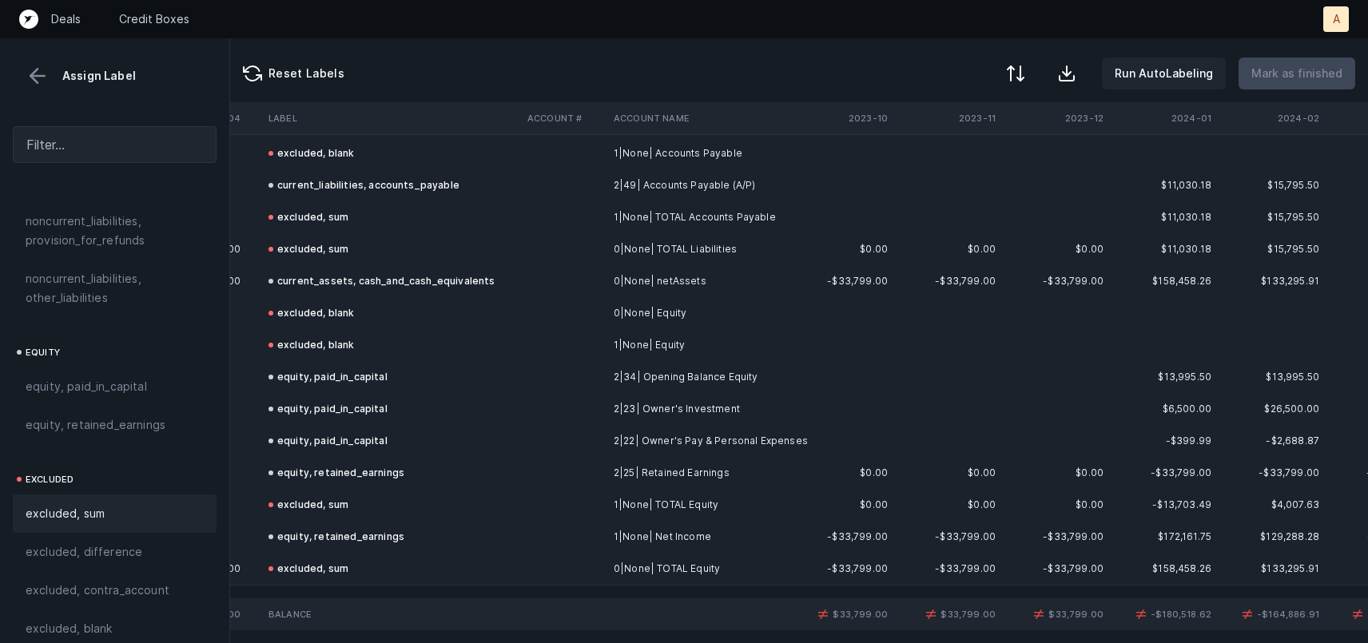
scroll to position [777, 2652]
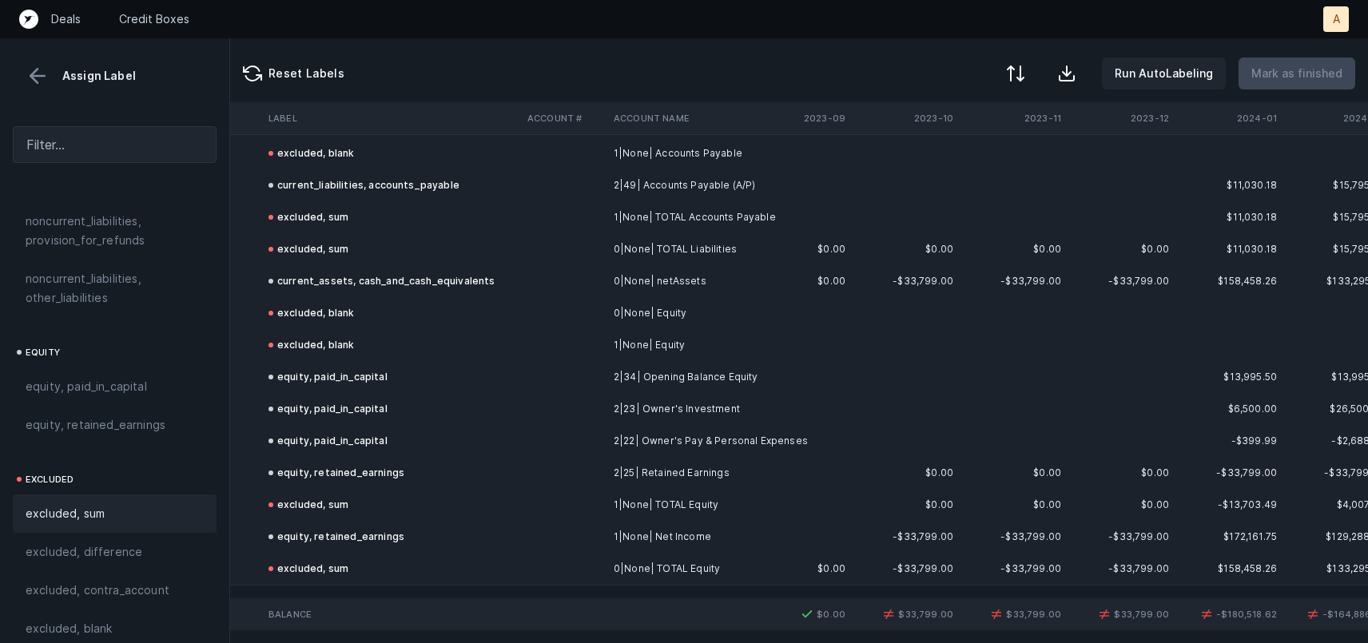
click at [1025, 532] on td "-$33,799.00" at bounding box center [1014, 537] width 108 height 32
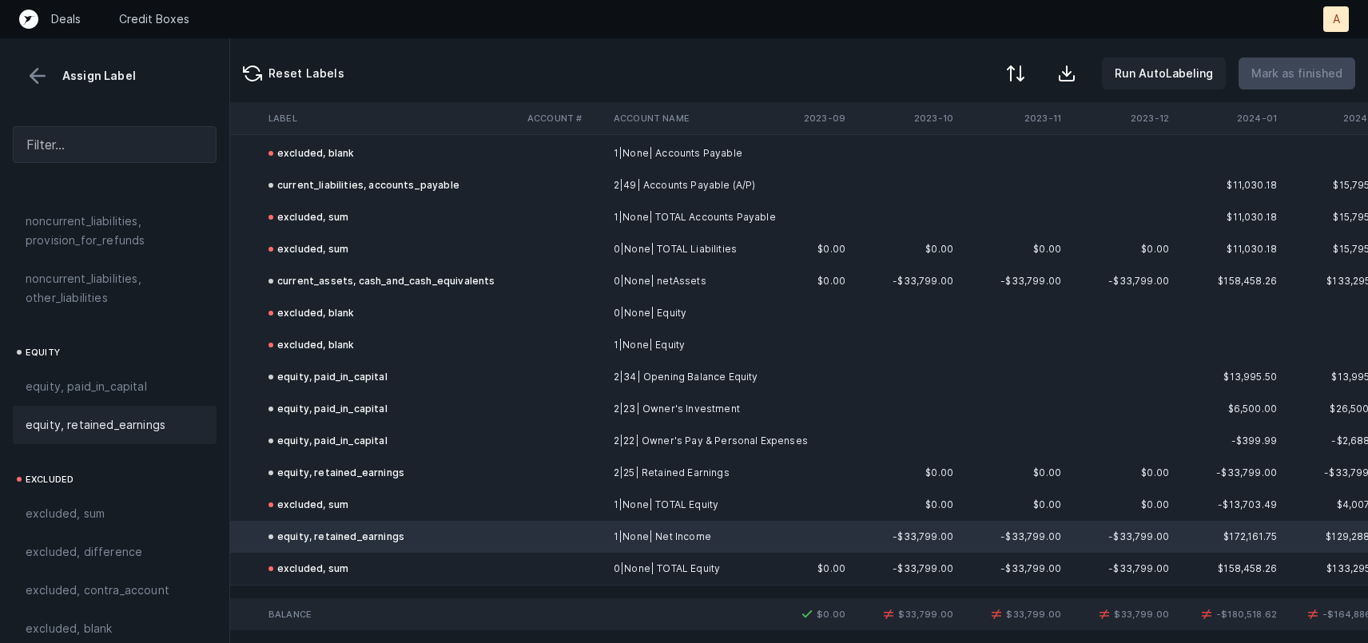
click at [1033, 279] on td "-$33,799.00" at bounding box center [1014, 281] width 108 height 32
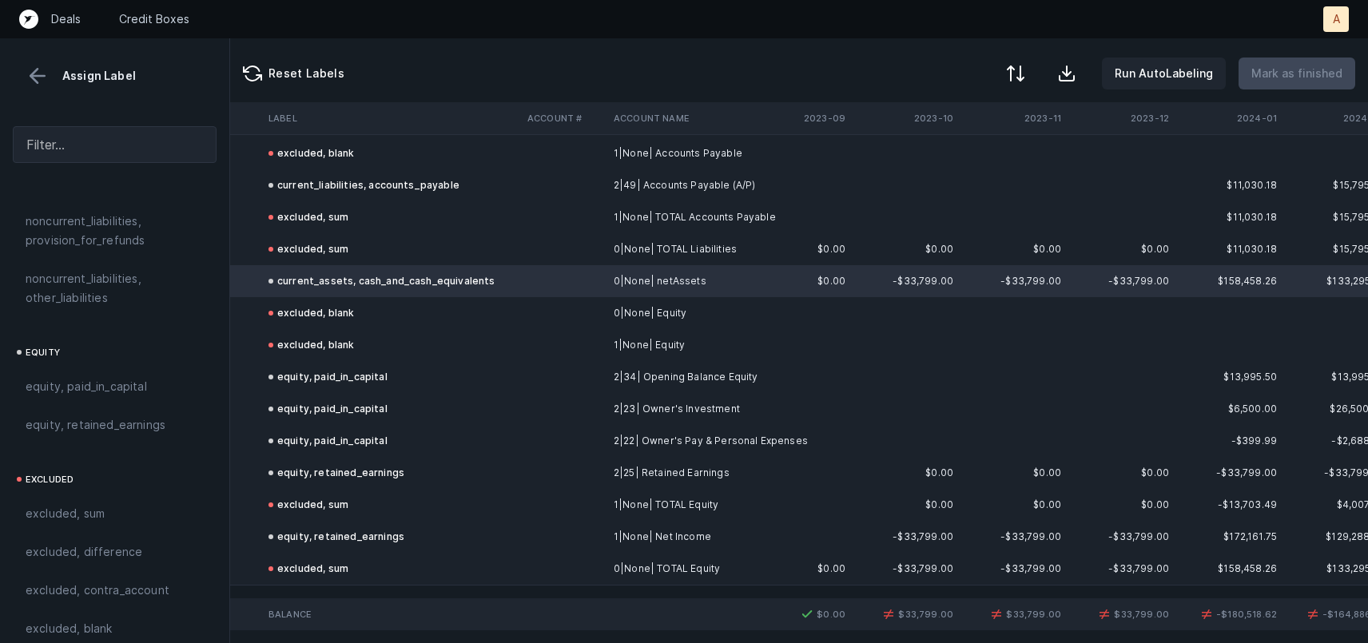
click at [1051, 537] on td "-$33,799.00" at bounding box center [1014, 537] width 108 height 32
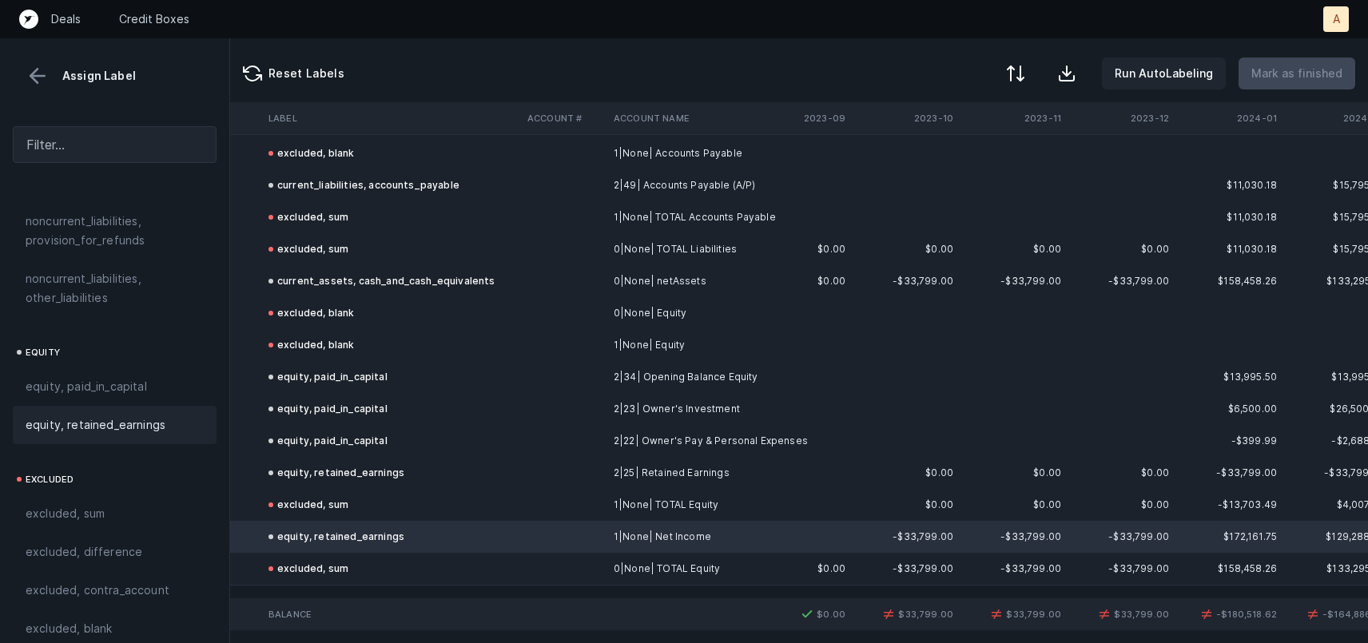
click at [1030, 285] on td "-$33,799.00" at bounding box center [1014, 281] width 108 height 32
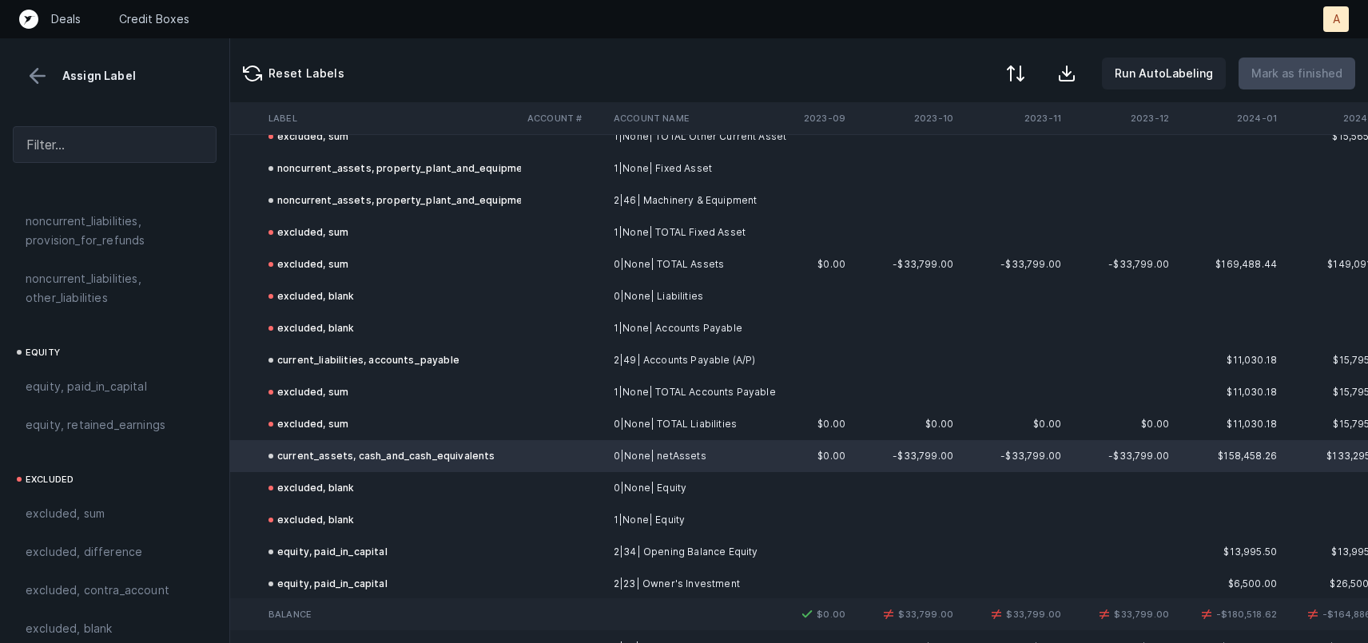
scroll to position [566, 2652]
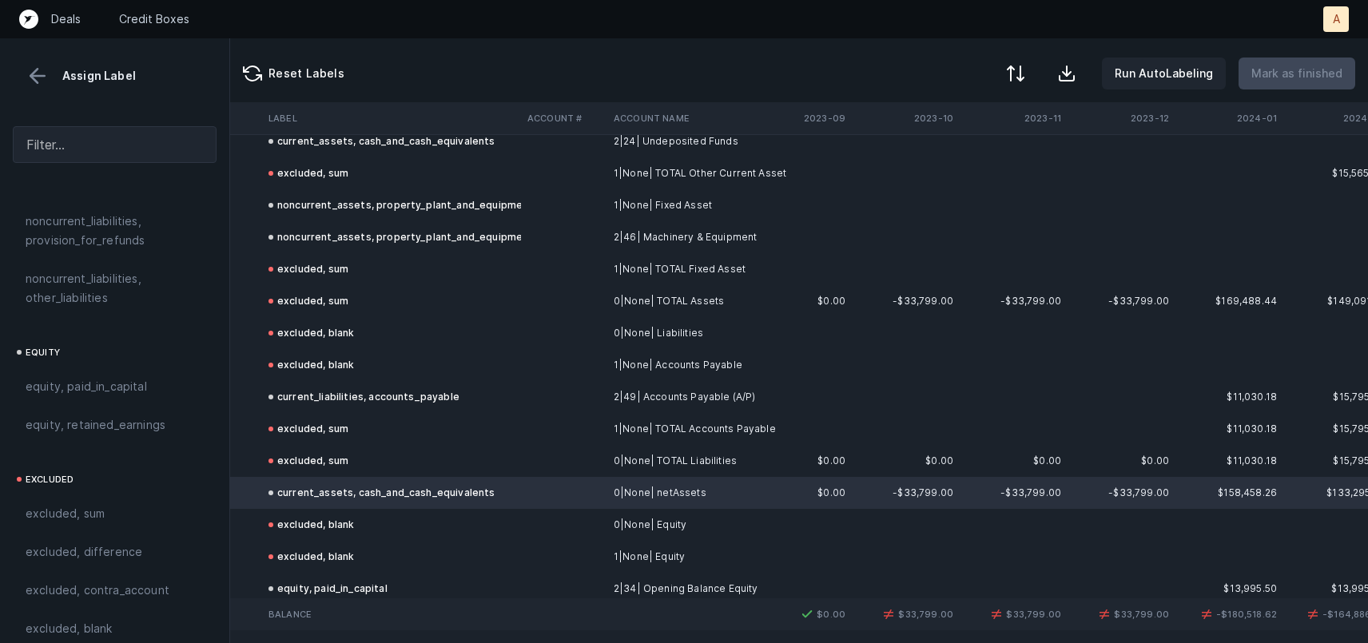
click at [1034, 305] on td "-$33,799.00" at bounding box center [1014, 301] width 108 height 32
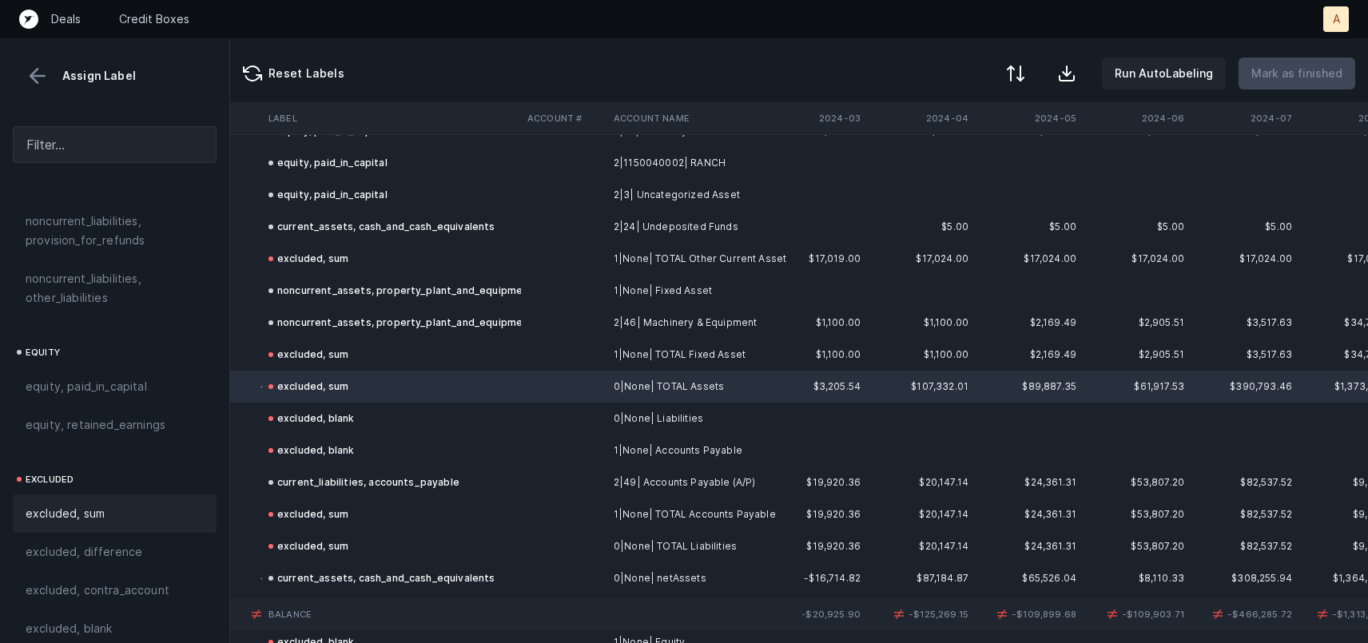
scroll to position [0, 3284]
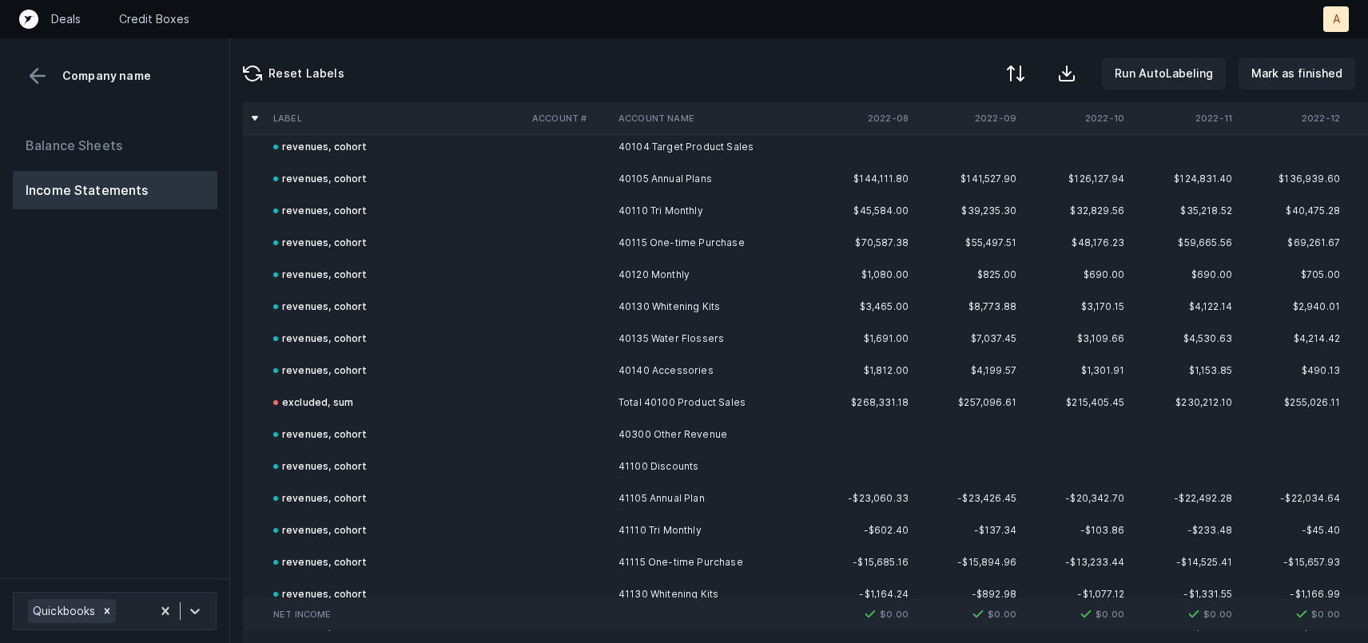
scroll to position [200, 0]
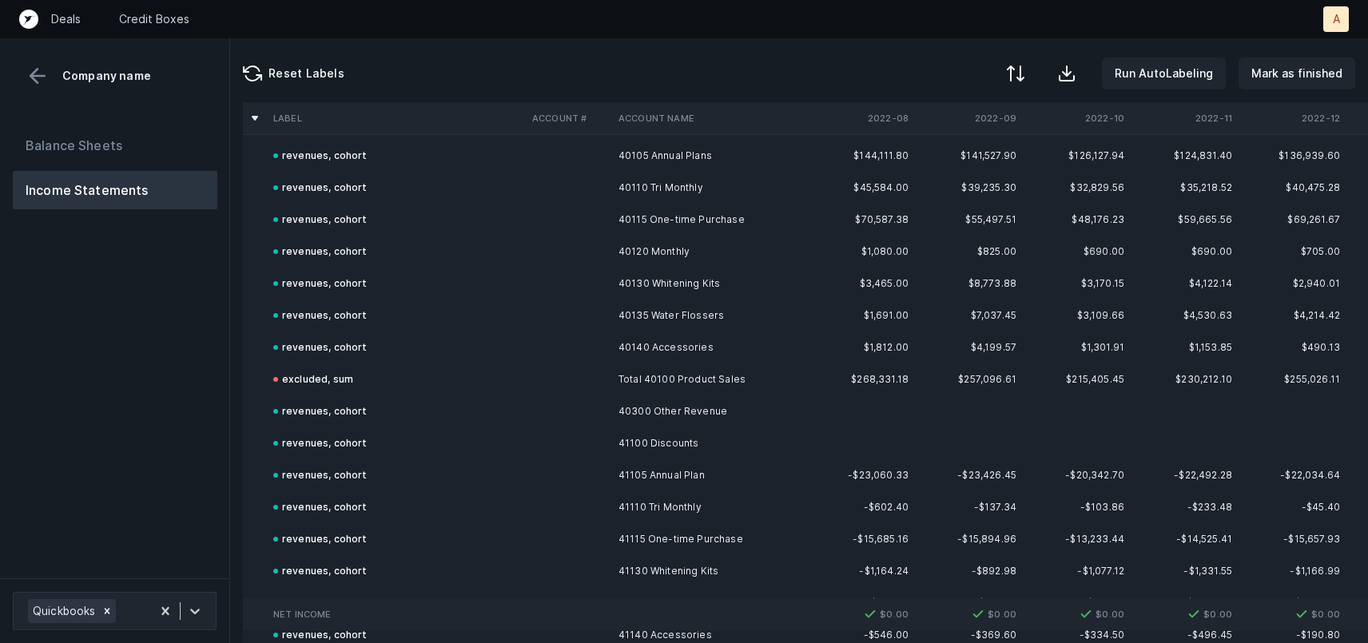
click at [487, 380] on td "excluded, sum" at bounding box center [396, 380] width 259 height 32
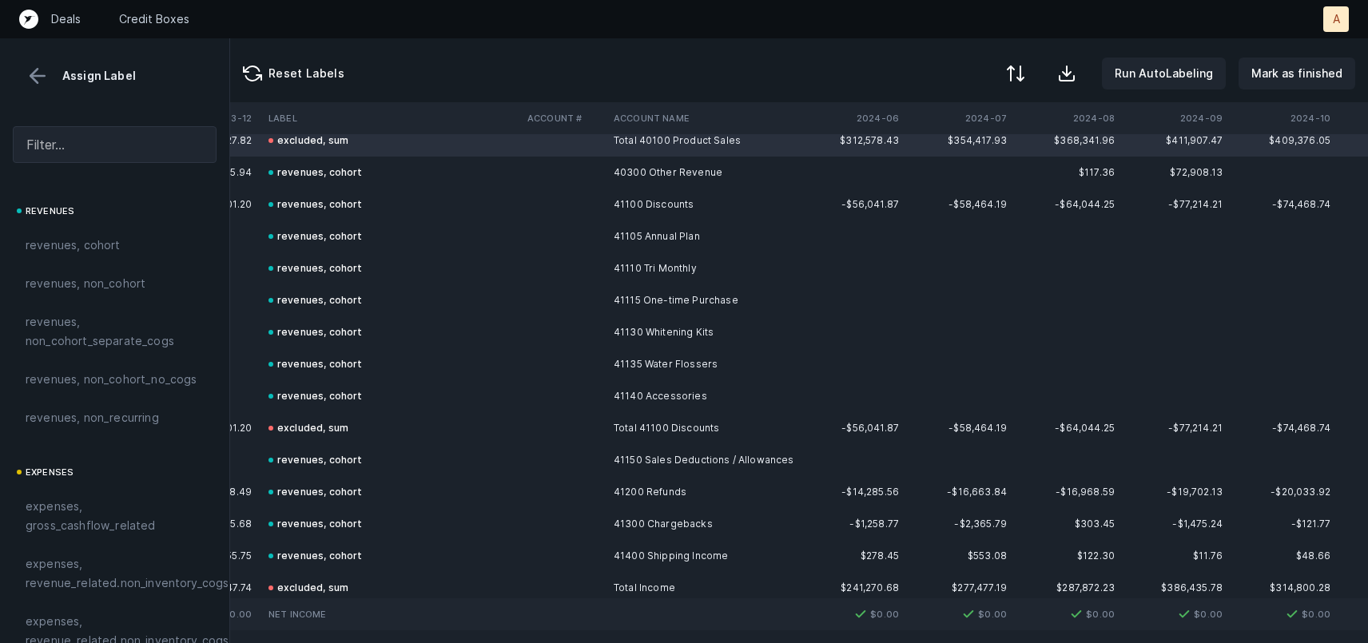
scroll to position [447, 2383]
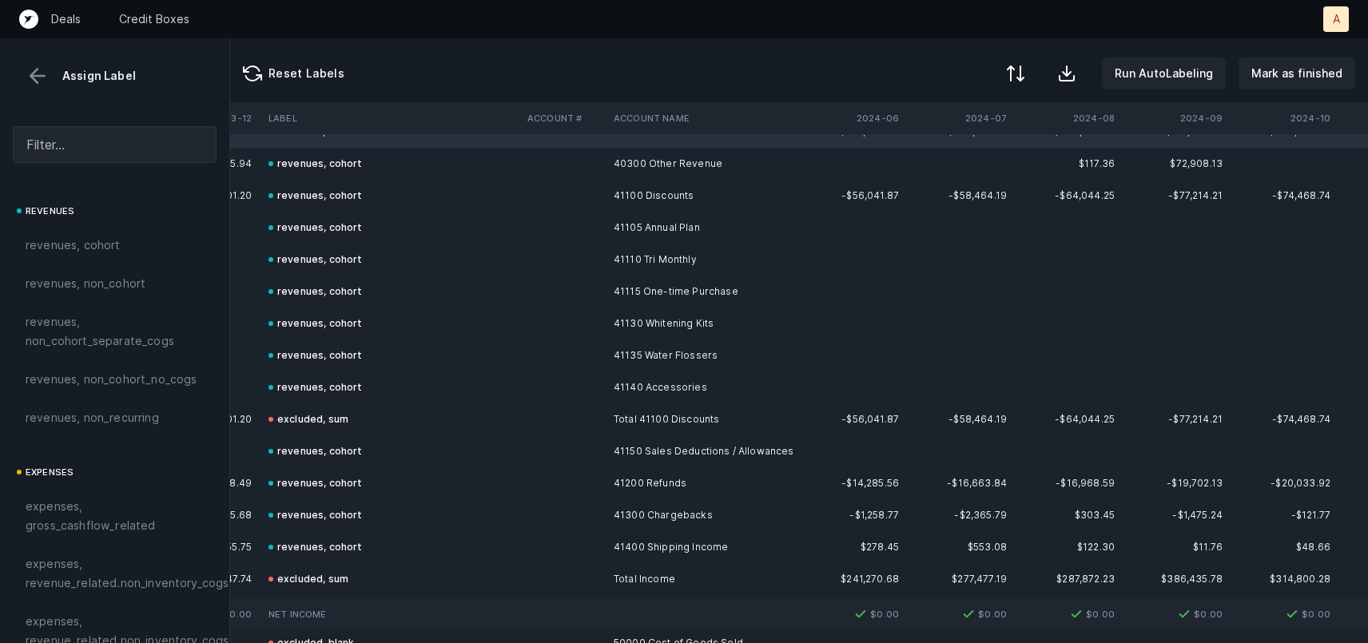
click at [867, 417] on td "-$56,041.87" at bounding box center [851, 419] width 108 height 32
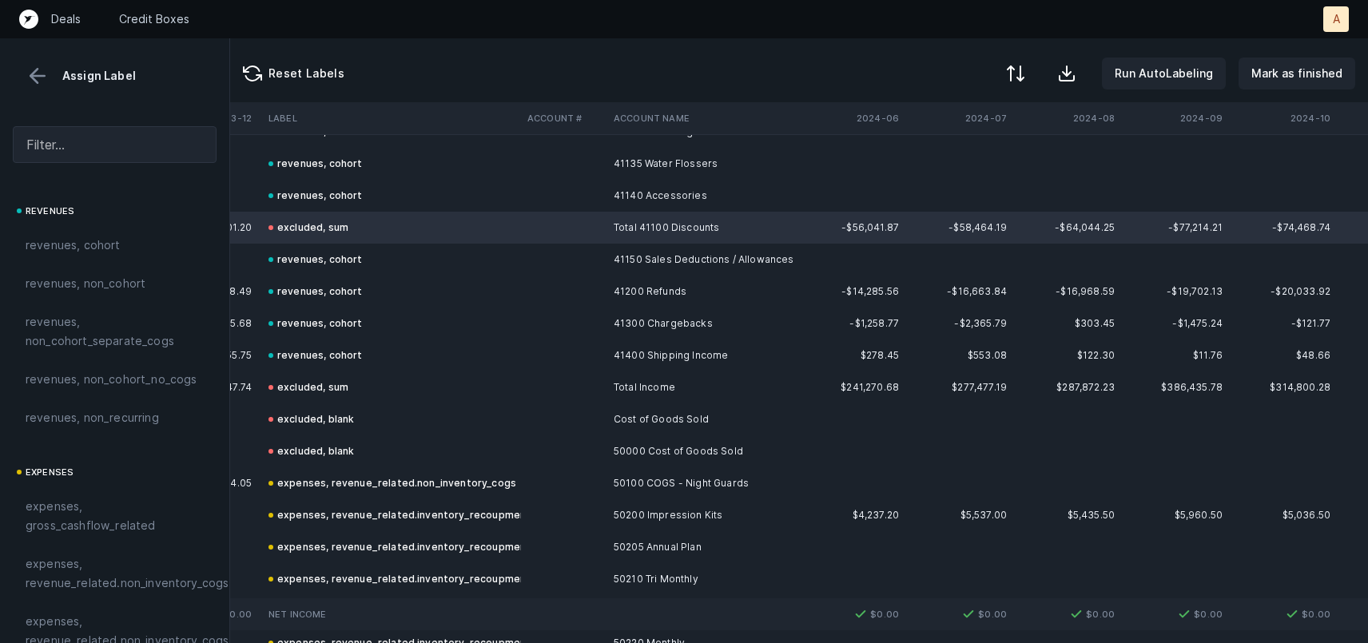
scroll to position [641, 2383]
click at [740, 423] on td "Cost of Goods Sold" at bounding box center [704, 418] width 195 height 32
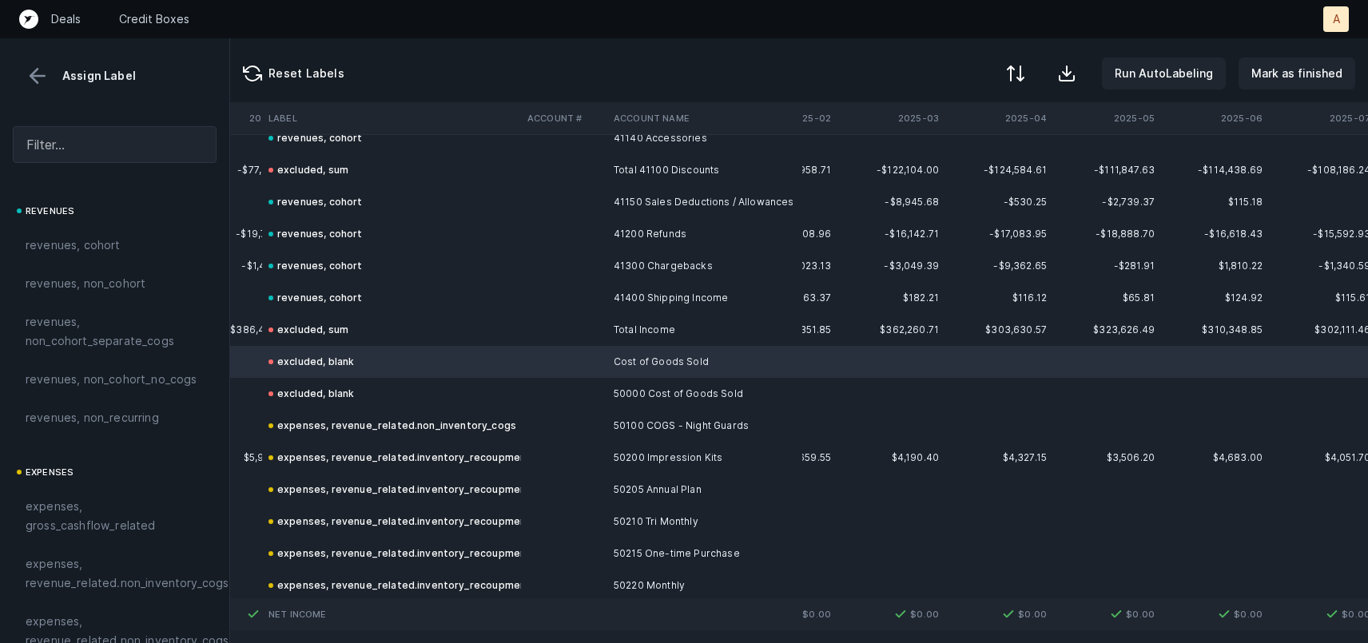
scroll to position [697, 3430]
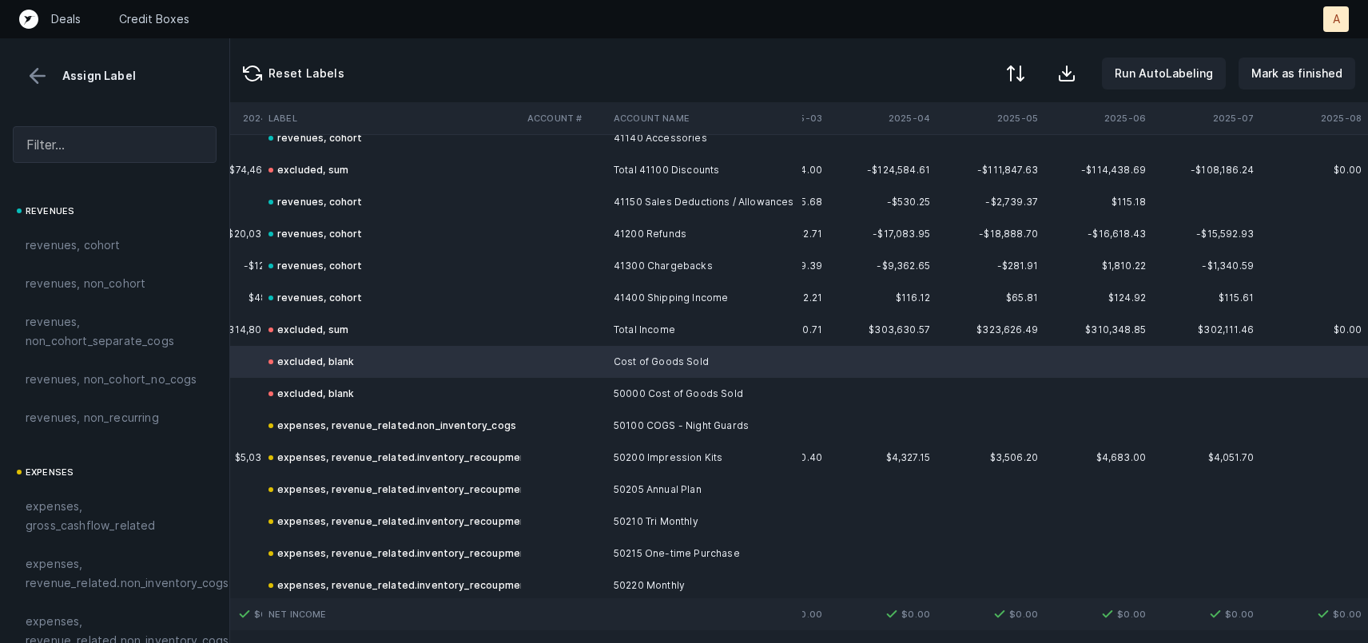
click at [703, 390] on td "50000 Cost of Goods Sold" at bounding box center [704, 394] width 195 height 32
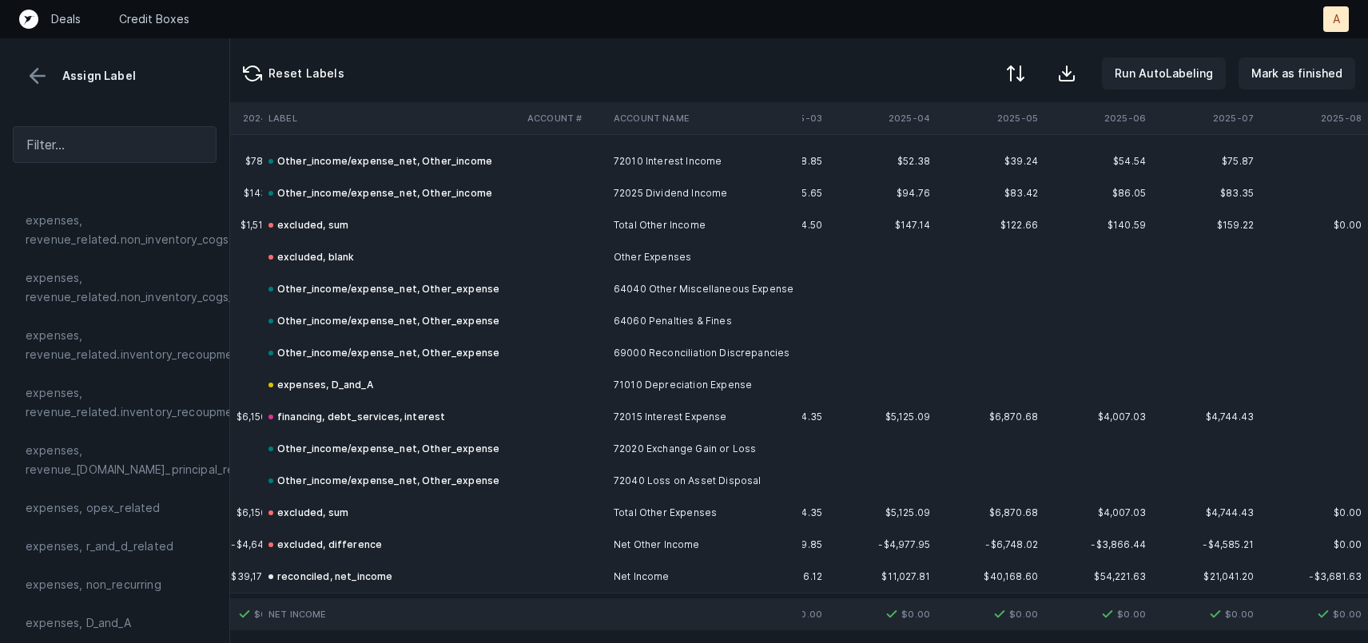
scroll to position [3206, 3430]
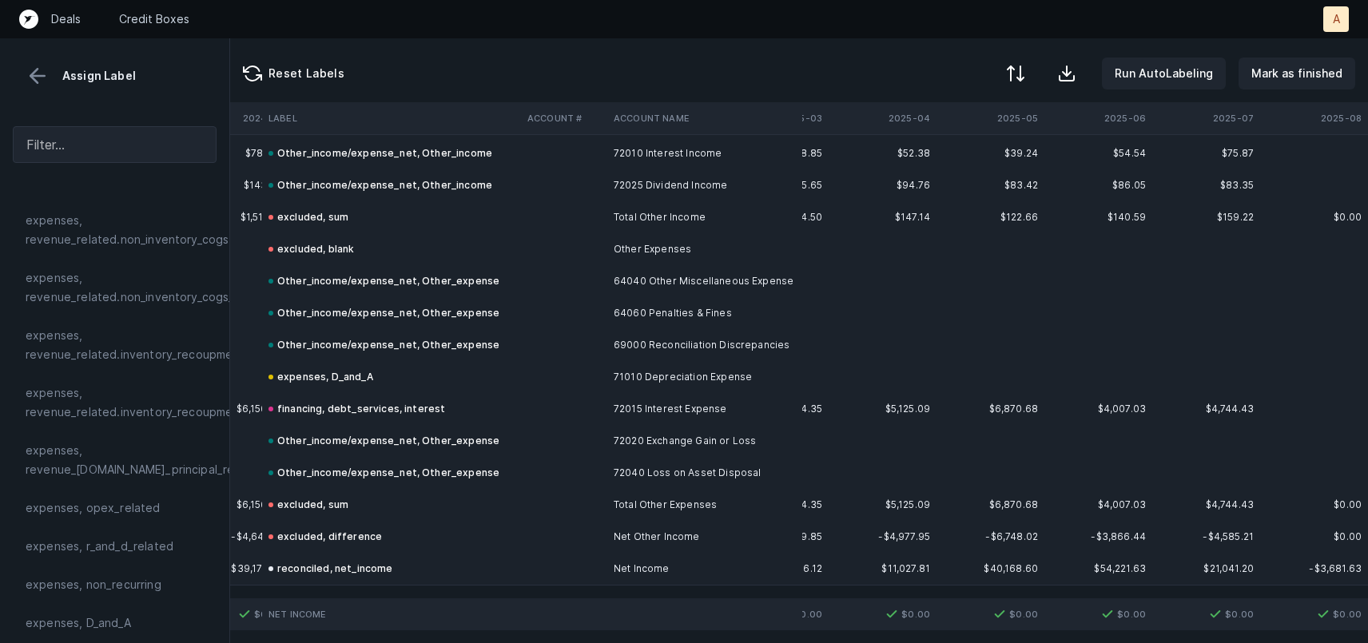
click at [422, 569] on td "reconciled, net_income" at bounding box center [391, 569] width 259 height 32
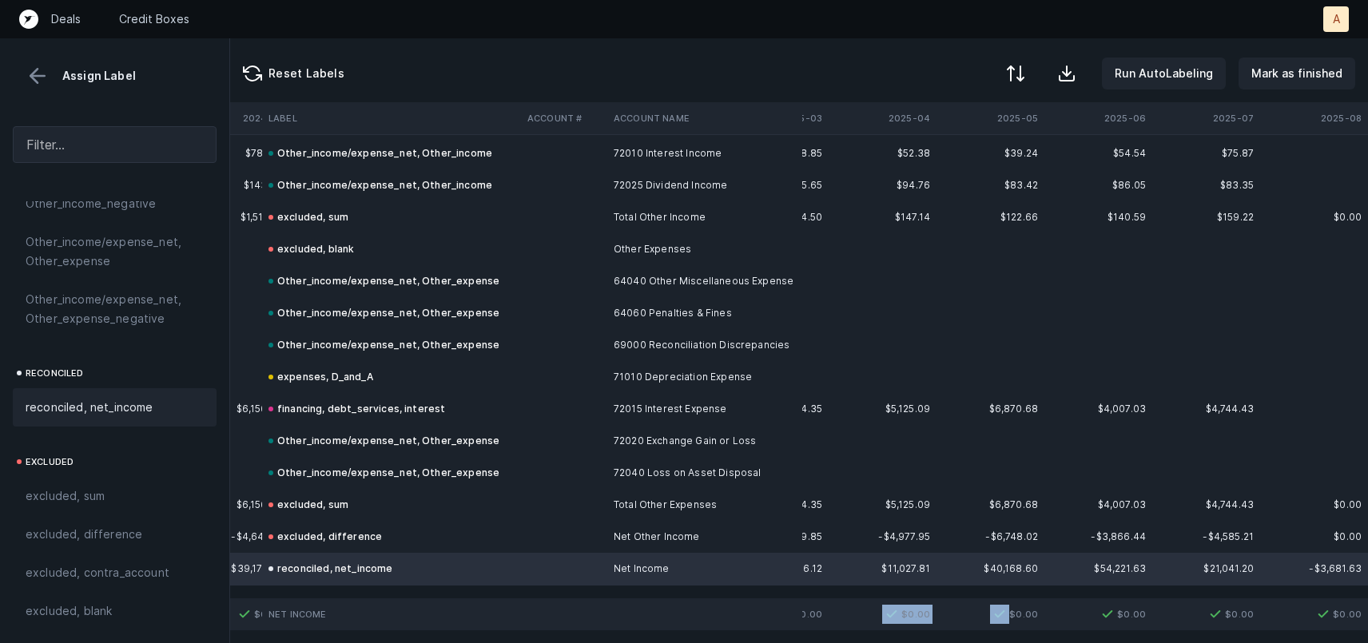
drag, startPoint x: 949, startPoint y: 615, endPoint x: 861, endPoint y: 615, distance: 88.7
click at [896, 613] on img at bounding box center [891, 614] width 19 height 19
click at [921, 625] on td "$0.00" at bounding box center [883, 614] width 108 height 32
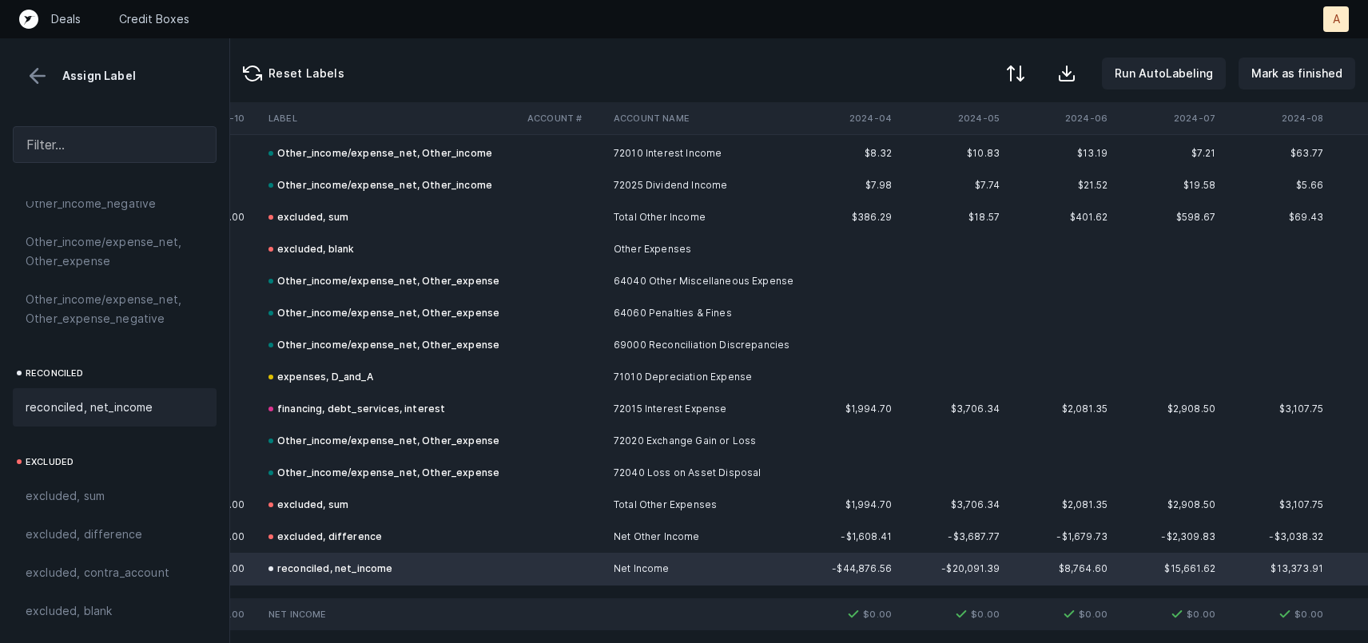
scroll to position [3206, 2455]
